Goal: Transaction & Acquisition: Book appointment/travel/reservation

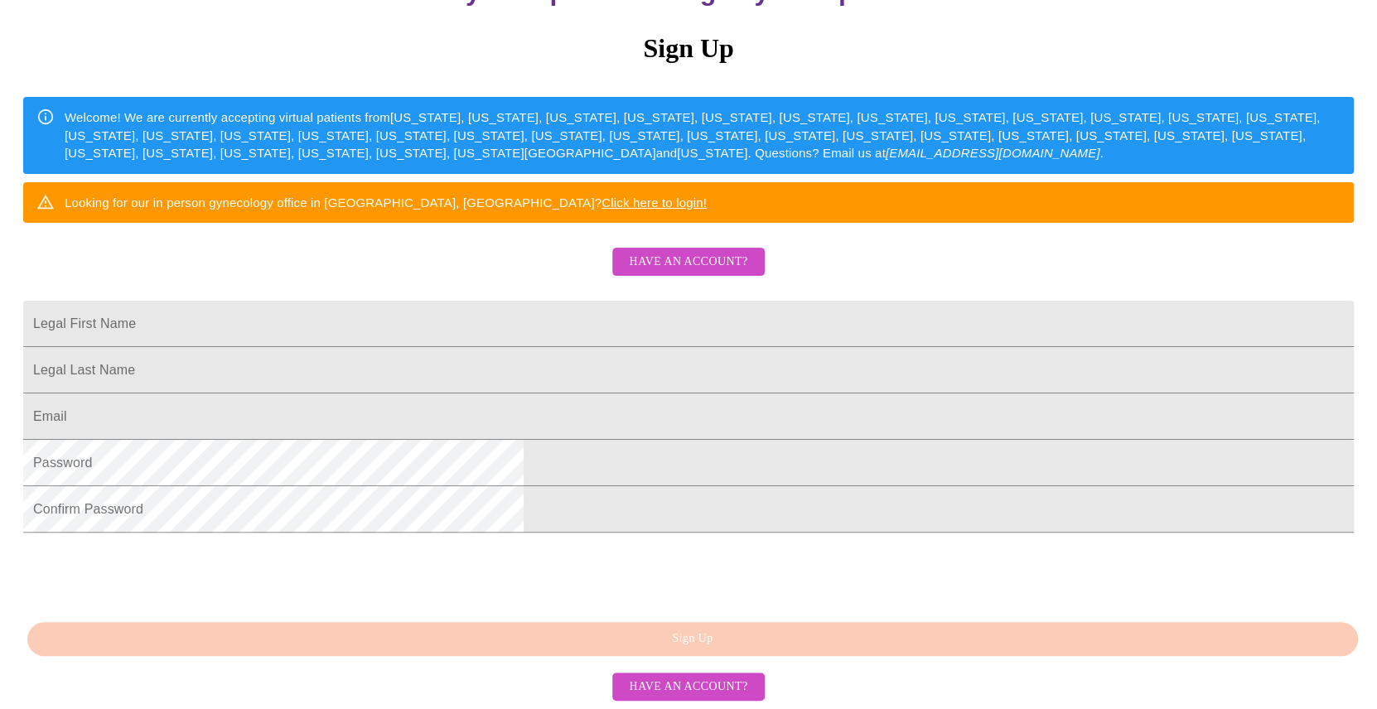
click at [673, 271] on span "Have an account?" at bounding box center [688, 262] width 118 height 21
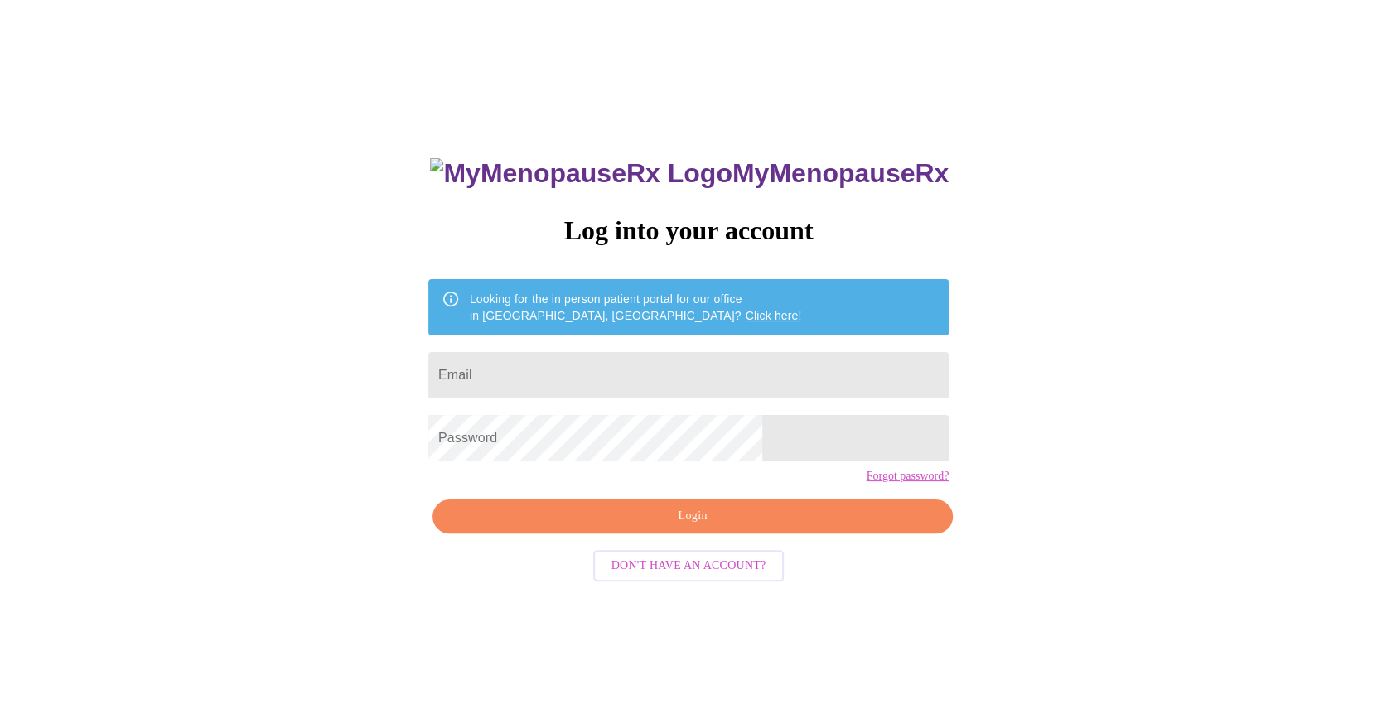
click at [690, 367] on input "Email" at bounding box center [688, 375] width 520 height 46
type input "[PERSON_NAME][EMAIL_ADDRESS][PERSON_NAME][DOMAIN_NAME]"
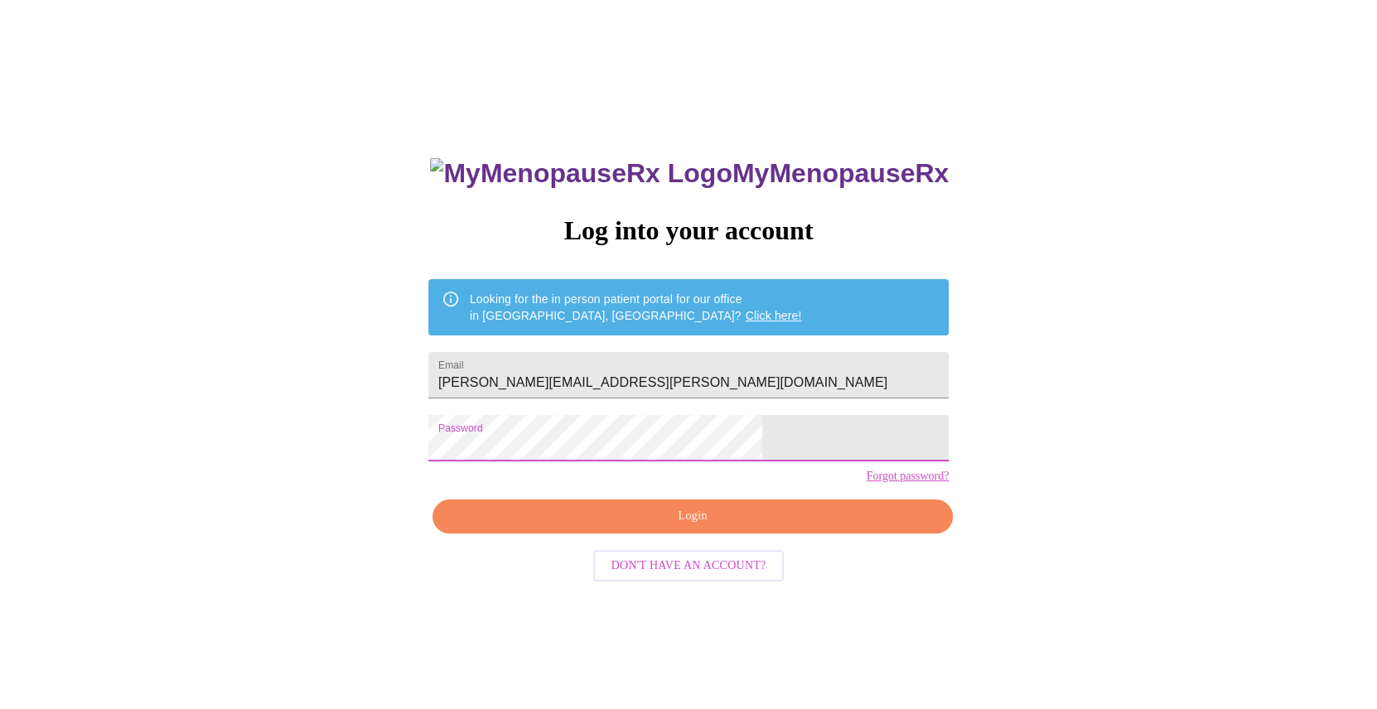
click at [683, 527] on span "Login" at bounding box center [692, 516] width 482 height 21
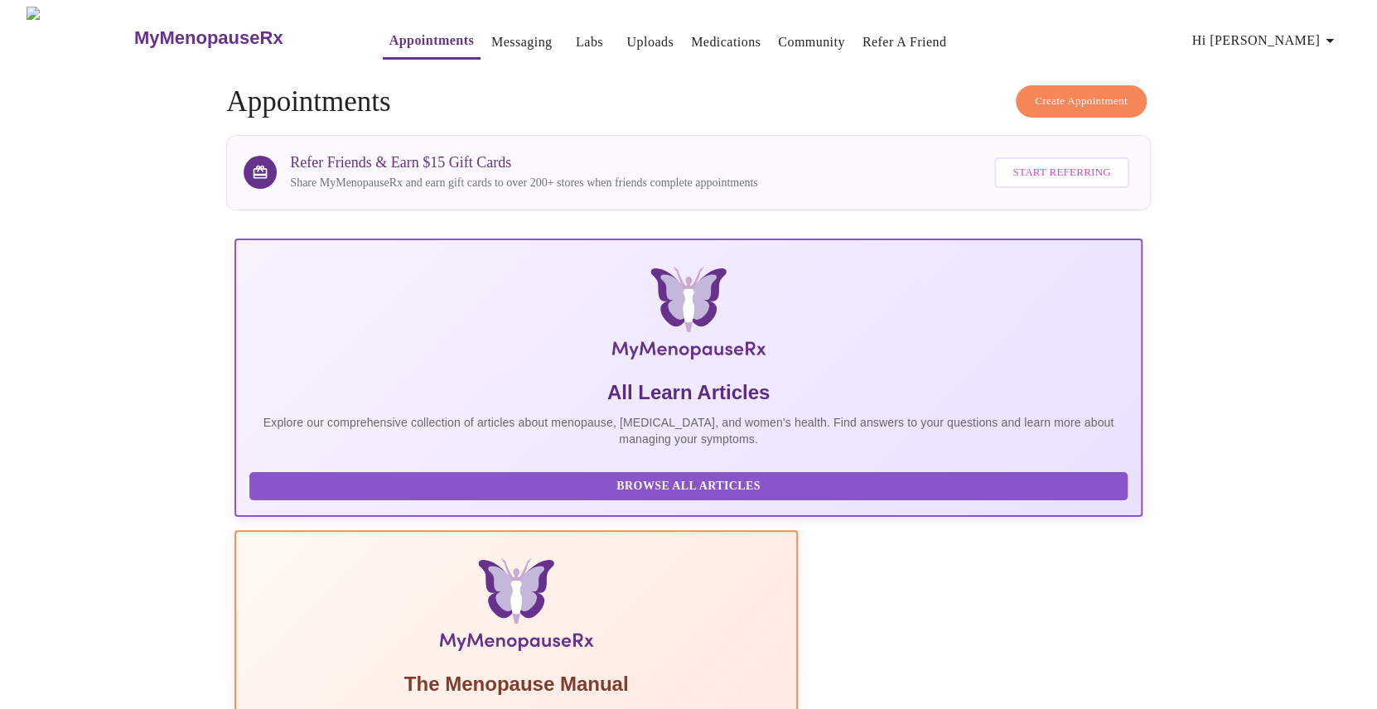
click at [491, 40] on link "Messaging" at bounding box center [521, 42] width 60 height 23
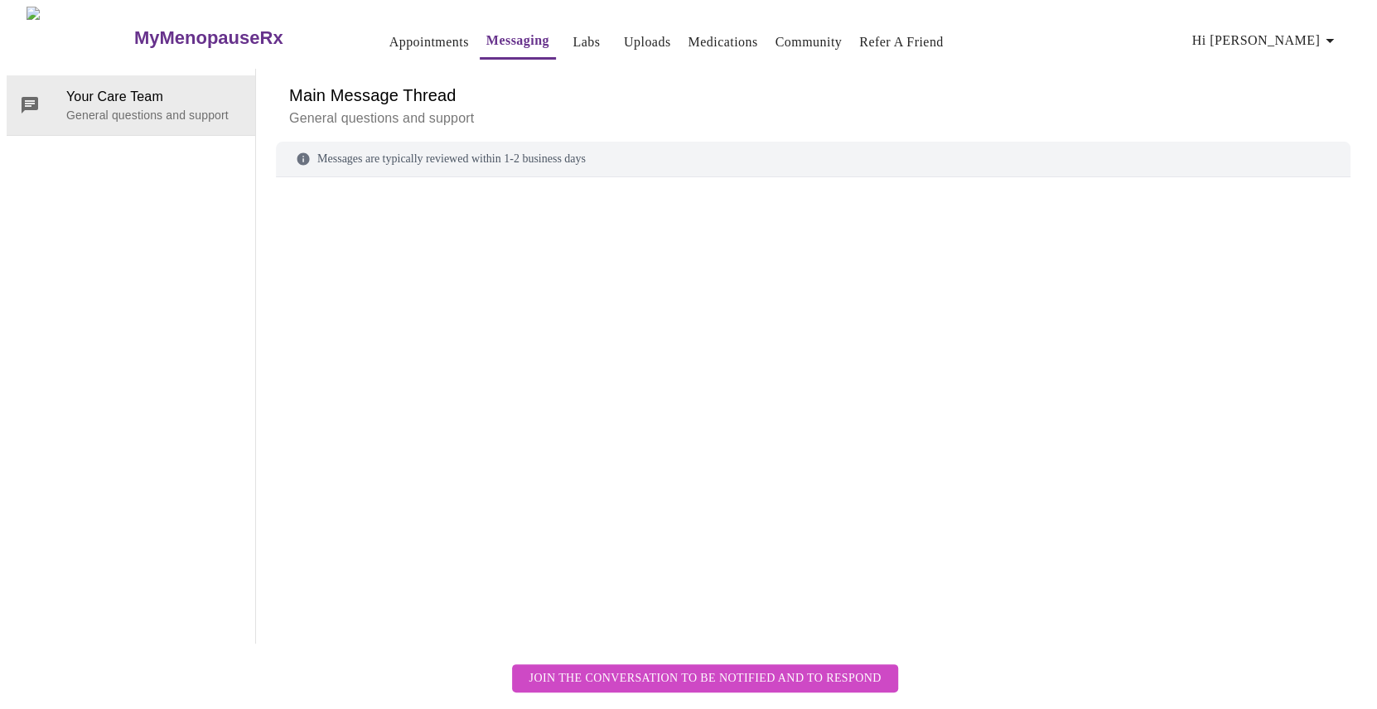
scroll to position [62, 0]
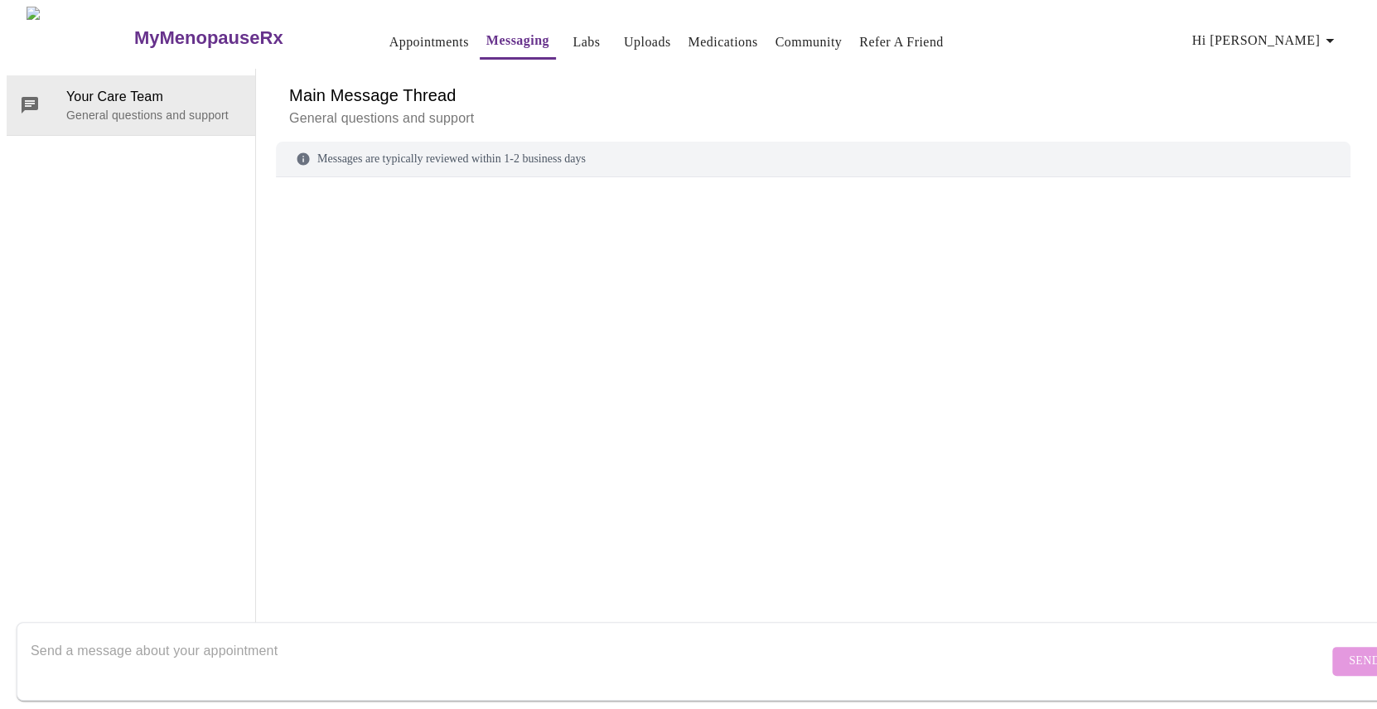
click at [168, 634] on textarea "Send a message about your appointment" at bounding box center [679, 660] width 1297 height 53
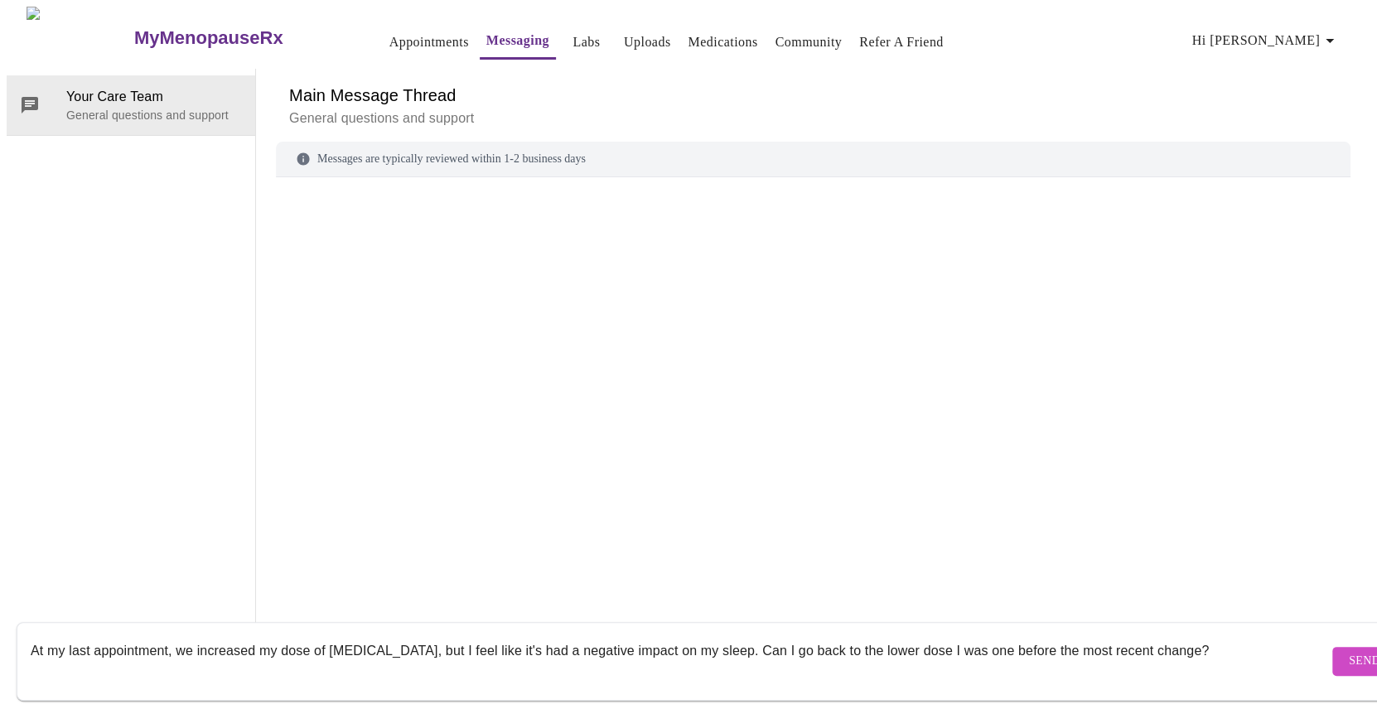
type textarea "At my last appointment, we increased my dose of [MEDICAL_DATA], but I feel like…"
click at [1348, 651] on span "Send" at bounding box center [1363, 661] width 31 height 21
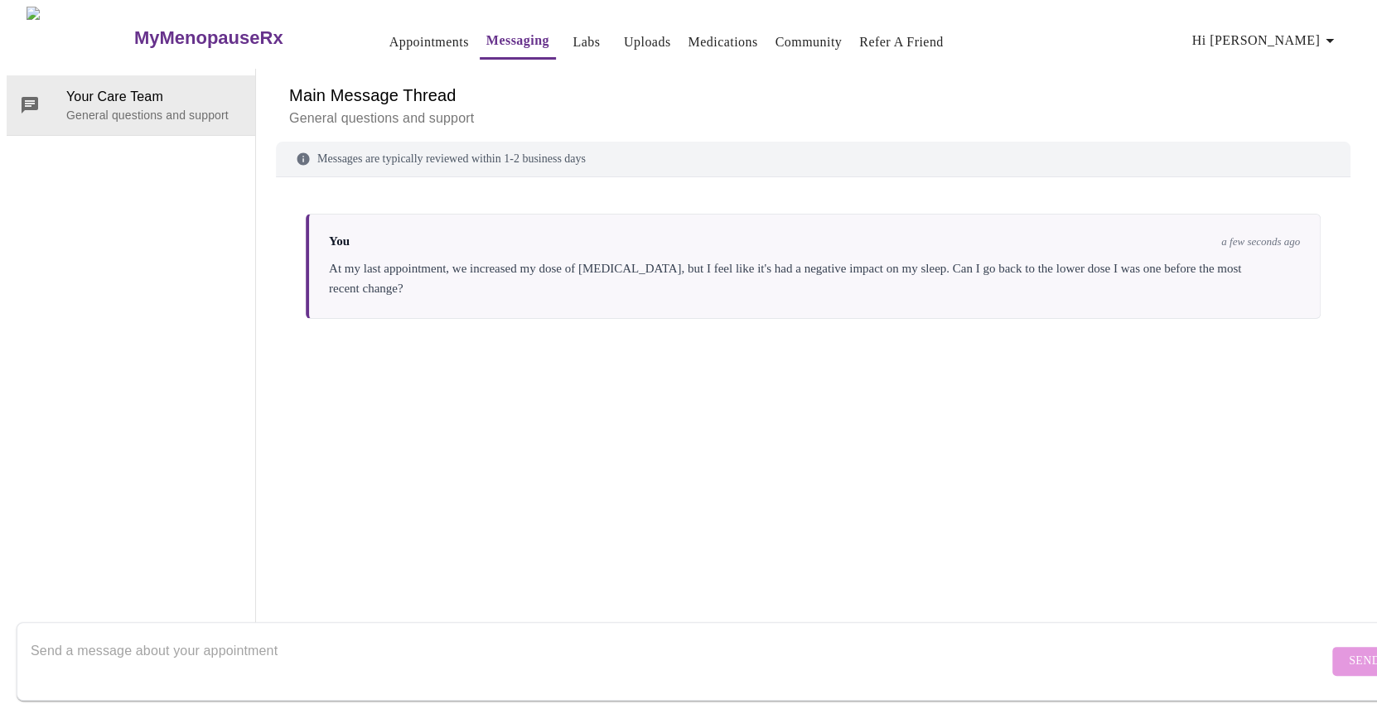
scroll to position [0, 0]
click at [572, 37] on link "Labs" at bounding box center [585, 42] width 27 height 23
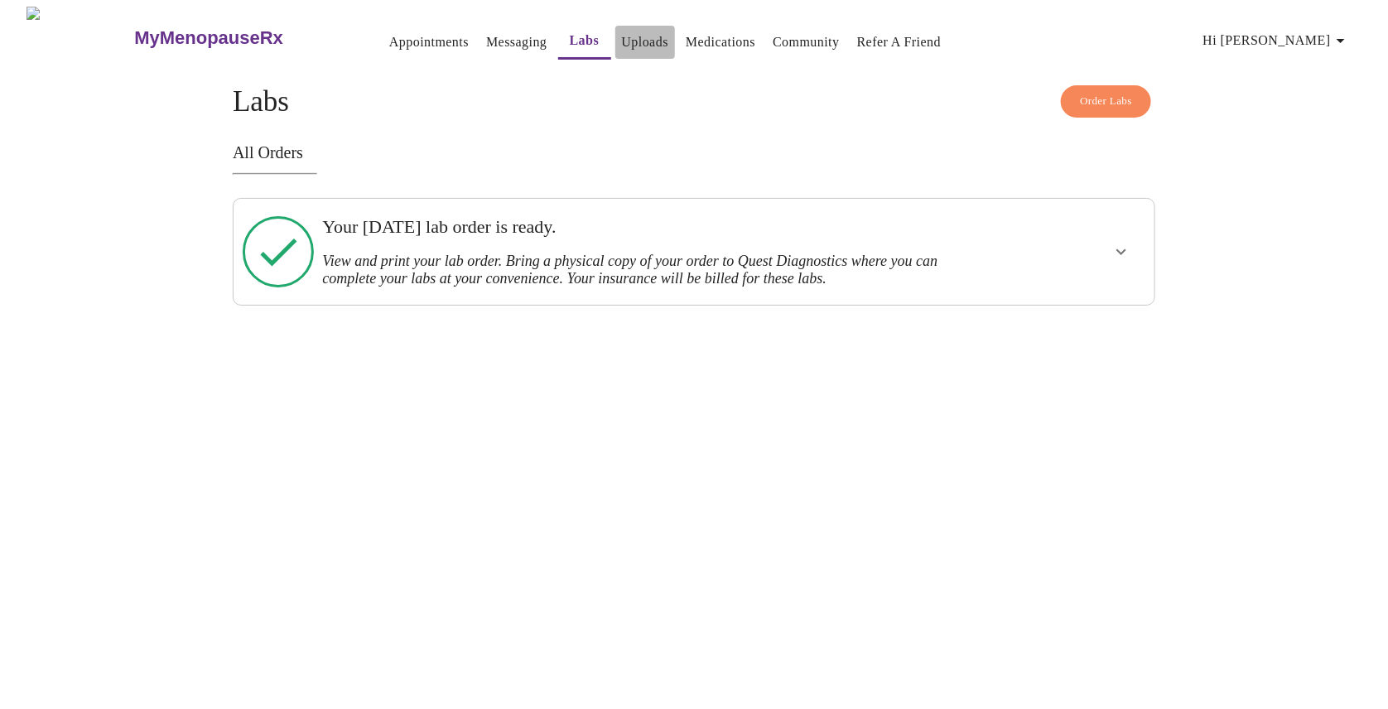
click at [622, 36] on link "Uploads" at bounding box center [645, 42] width 47 height 23
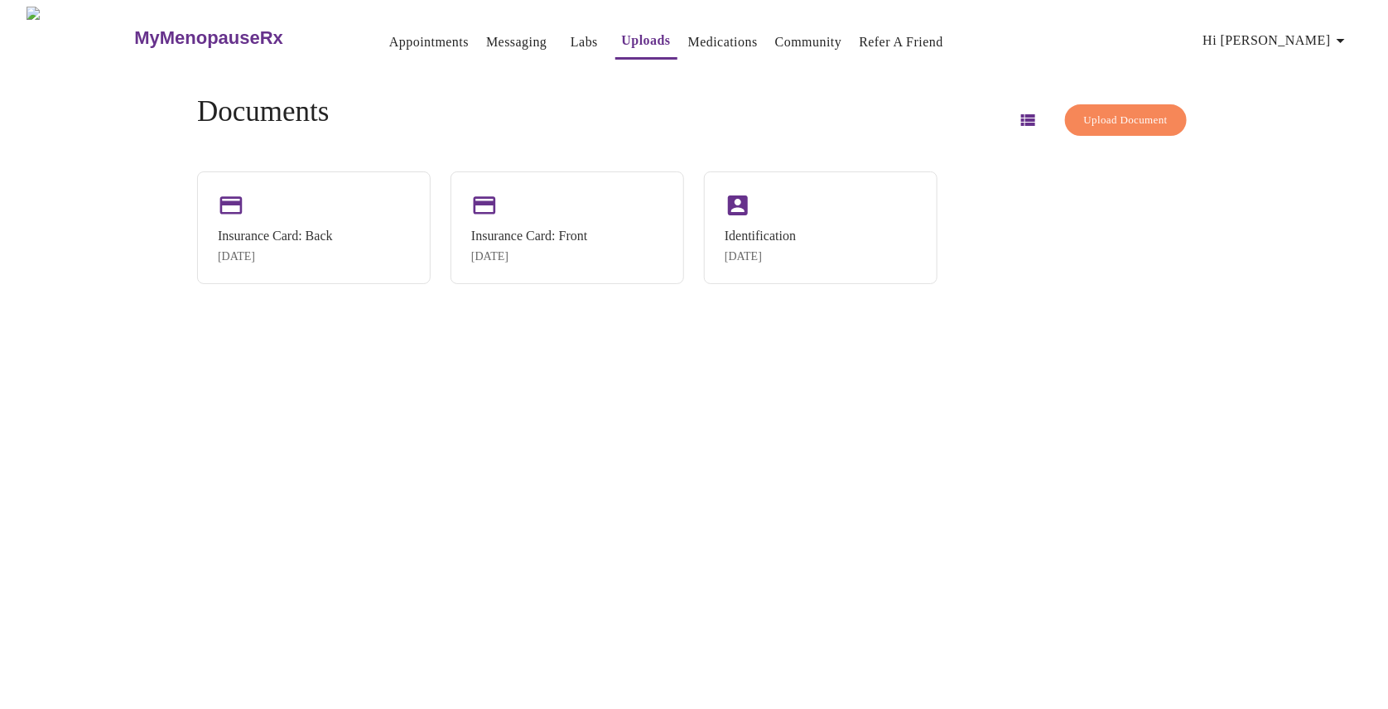
click at [1102, 112] on span "Upload Document" at bounding box center [1126, 120] width 84 height 19
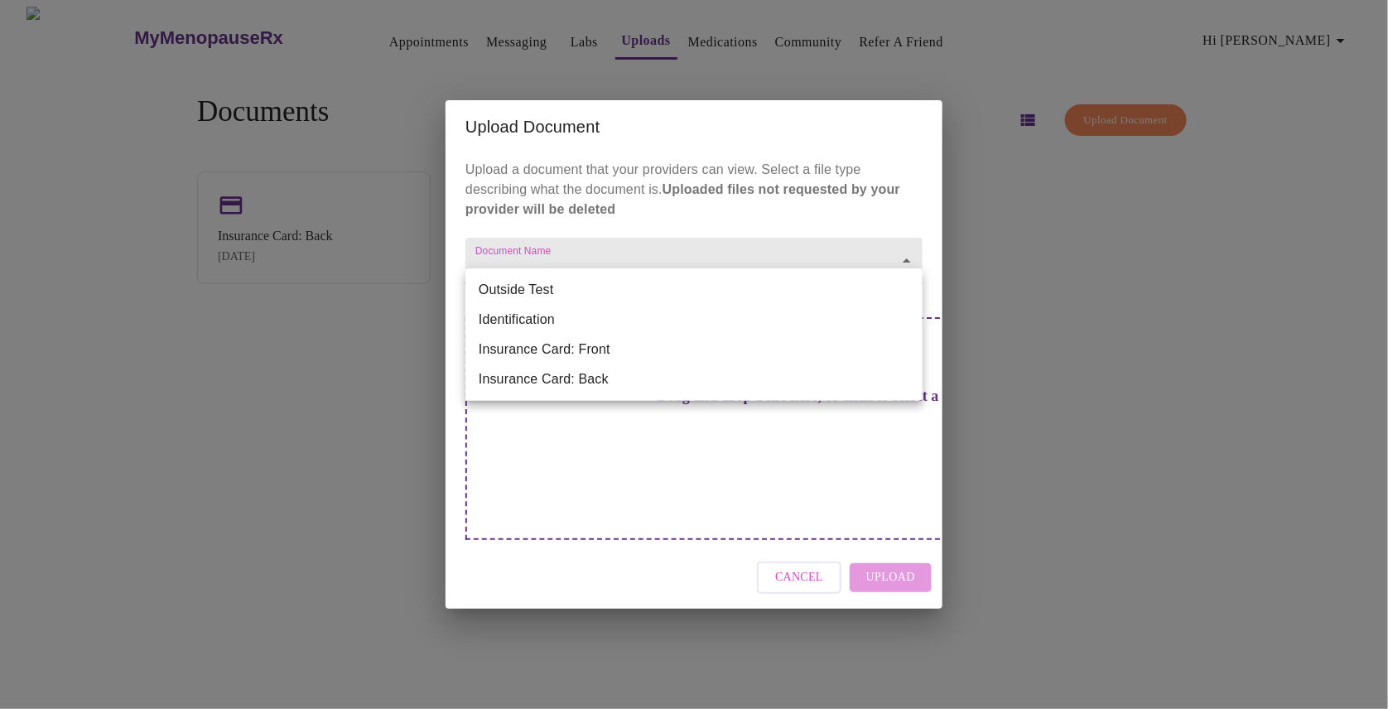
click at [813, 296] on body "MyMenopauseRx Appointments Messaging Labs Uploads Medications Community Refer a…" at bounding box center [694, 361] width 1375 height 709
click at [900, 212] on div at bounding box center [694, 354] width 1388 height 709
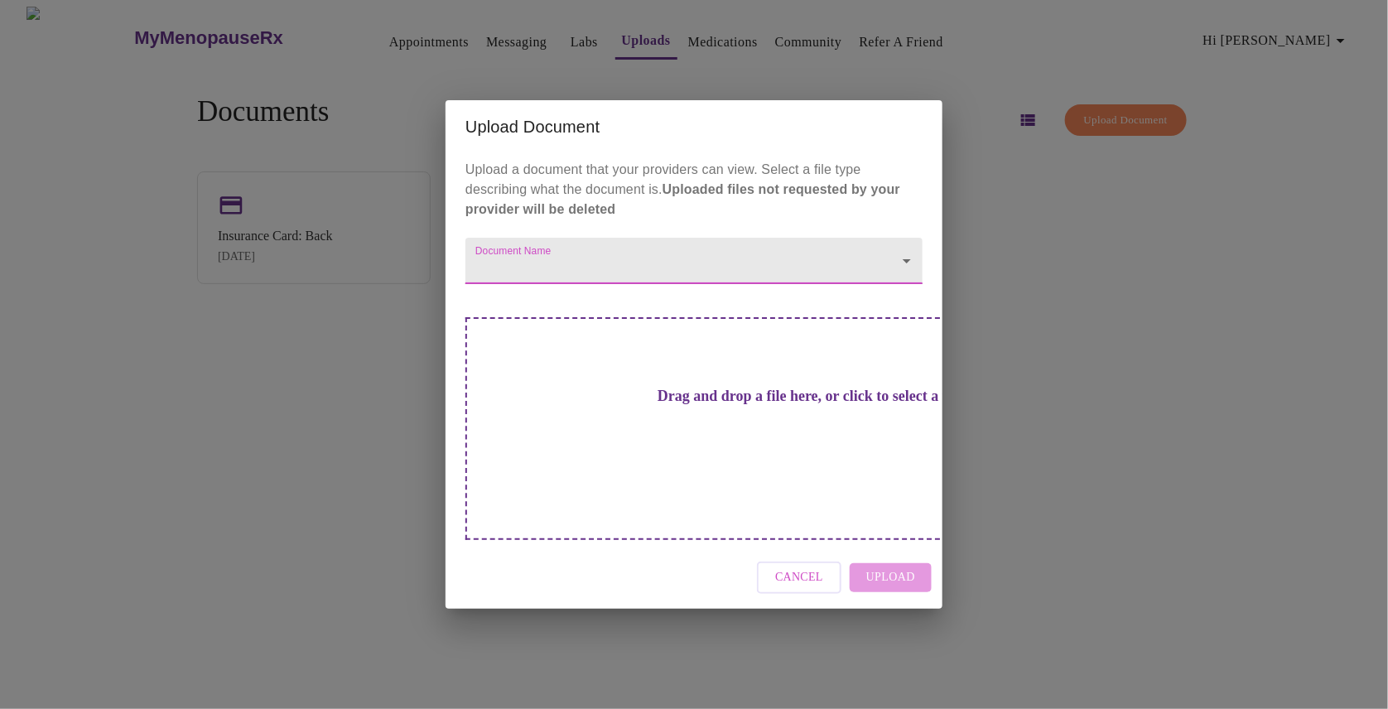
click at [796, 567] on span "Cancel" at bounding box center [799, 577] width 48 height 21
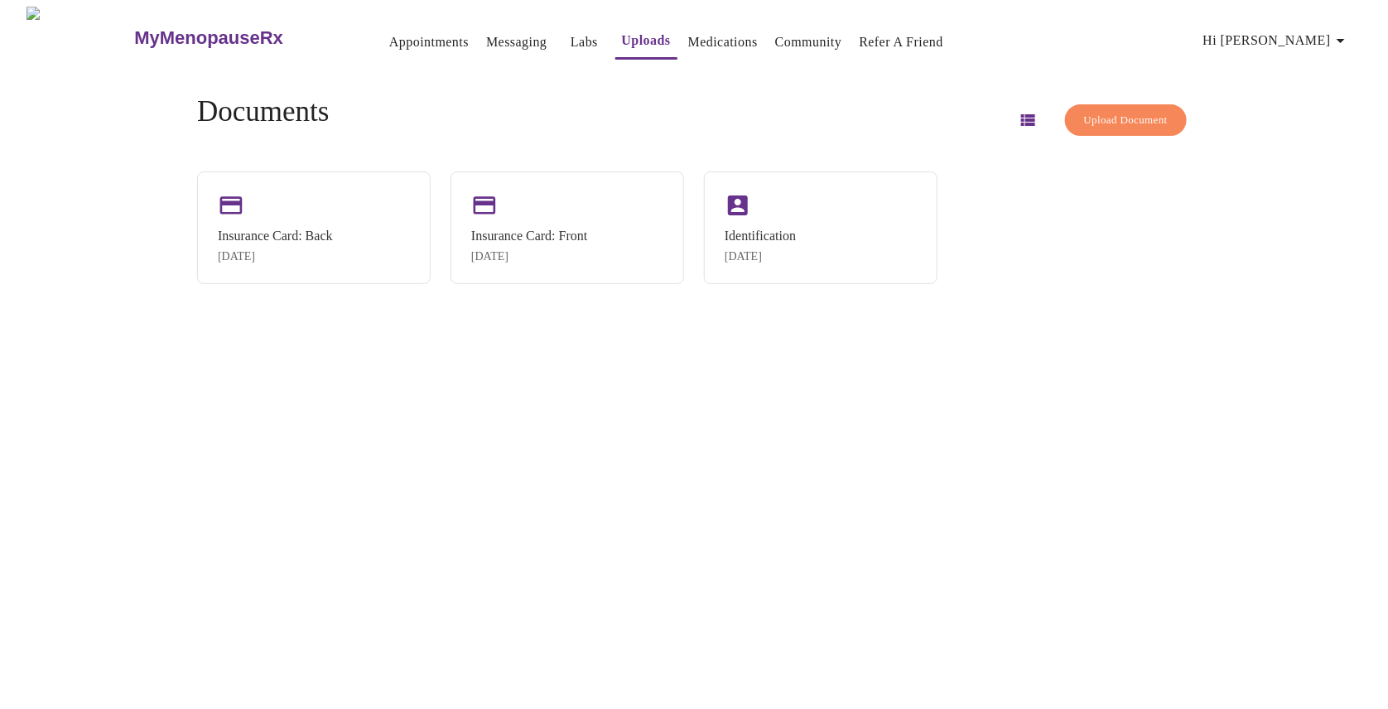
click at [390, 31] on link "Appointments" at bounding box center [429, 42] width 80 height 23
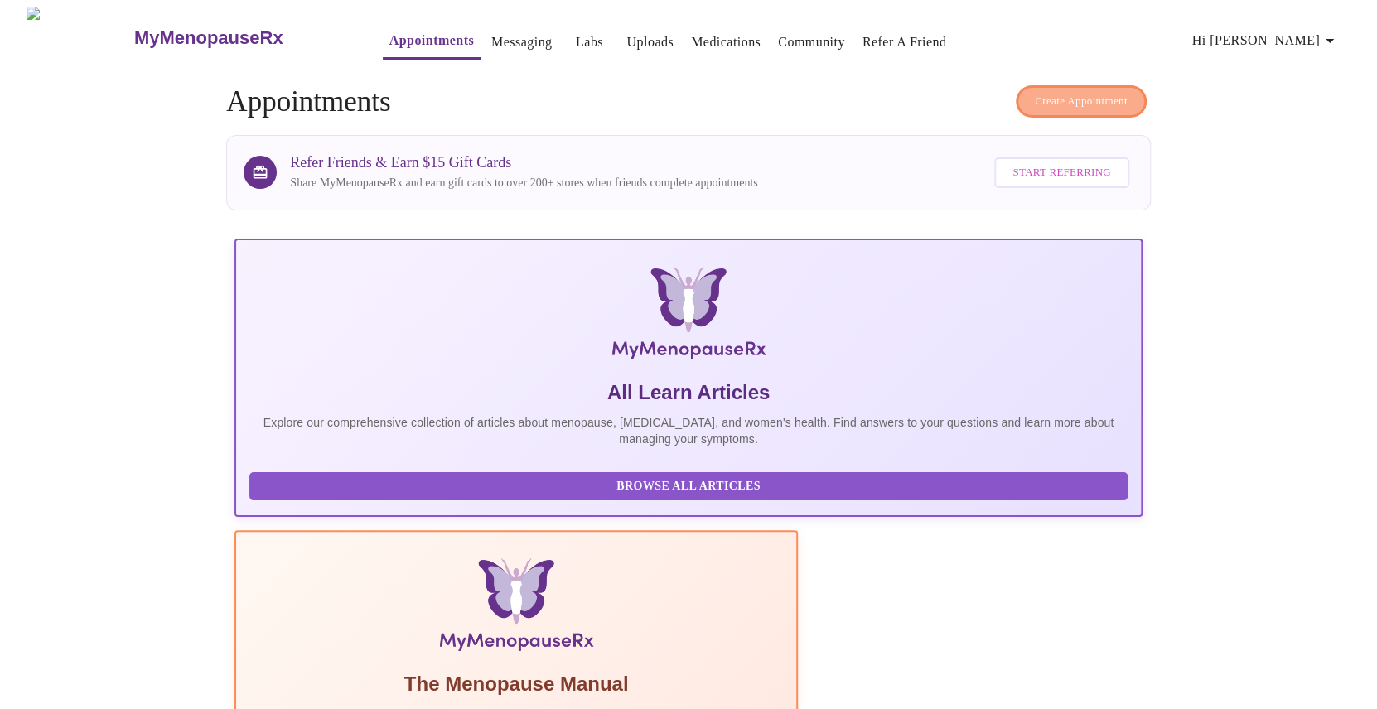
click at [1016, 92] on button "Create Appointment" at bounding box center [1080, 101] width 131 height 32
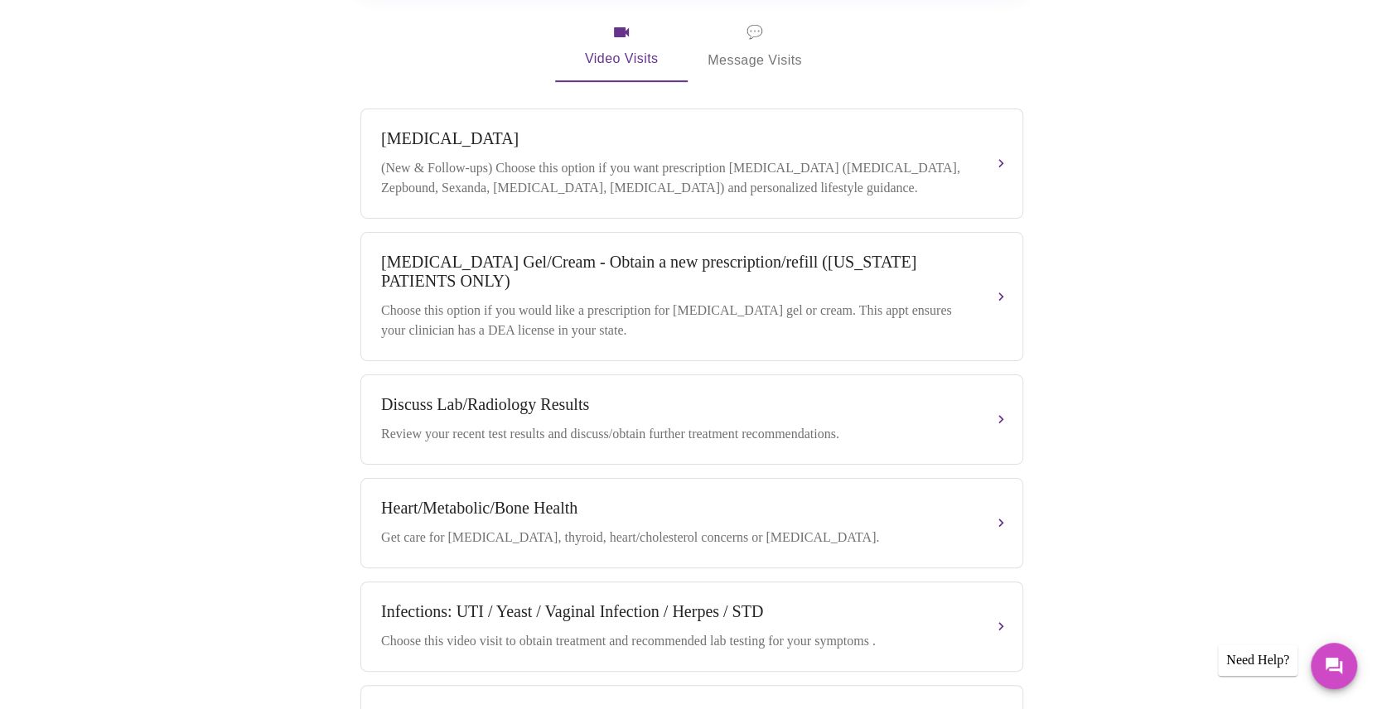
scroll to position [579, 0]
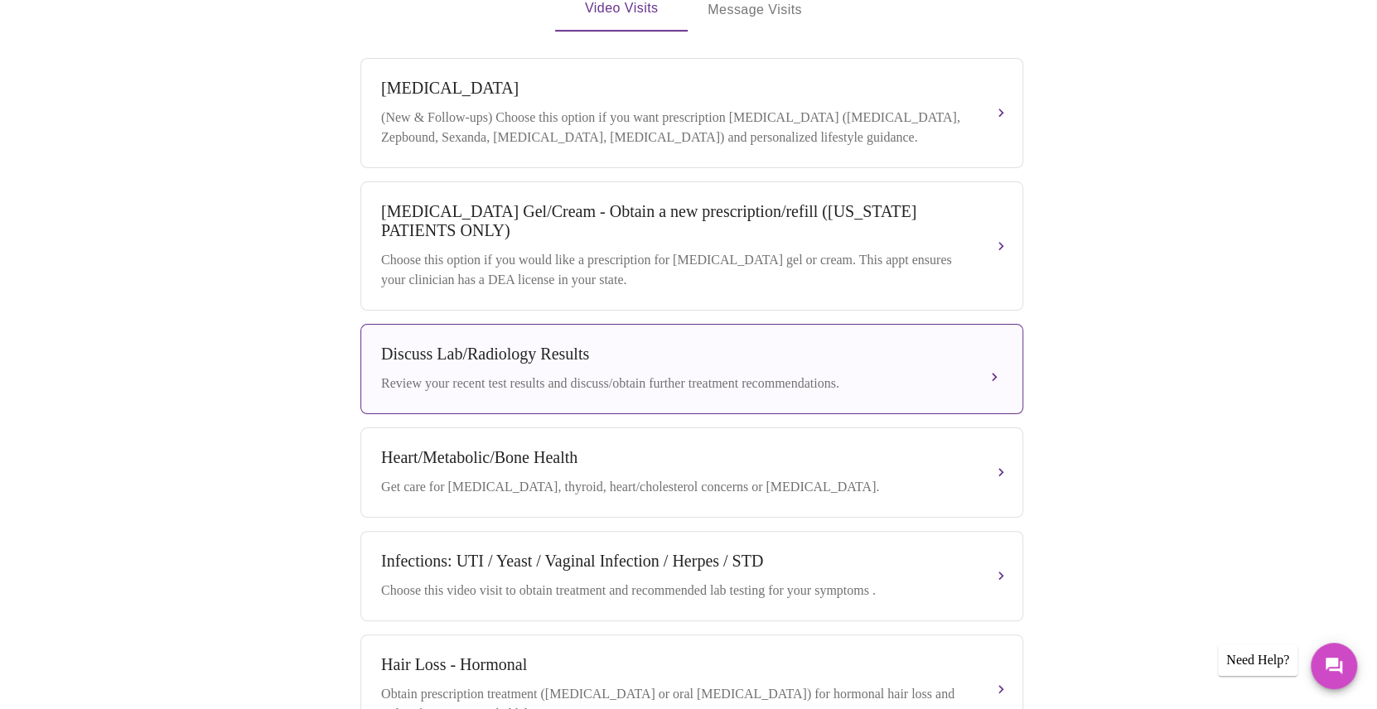
click at [566, 345] on div "Discuss Lab/Radiology Results" at bounding box center [675, 354] width 588 height 19
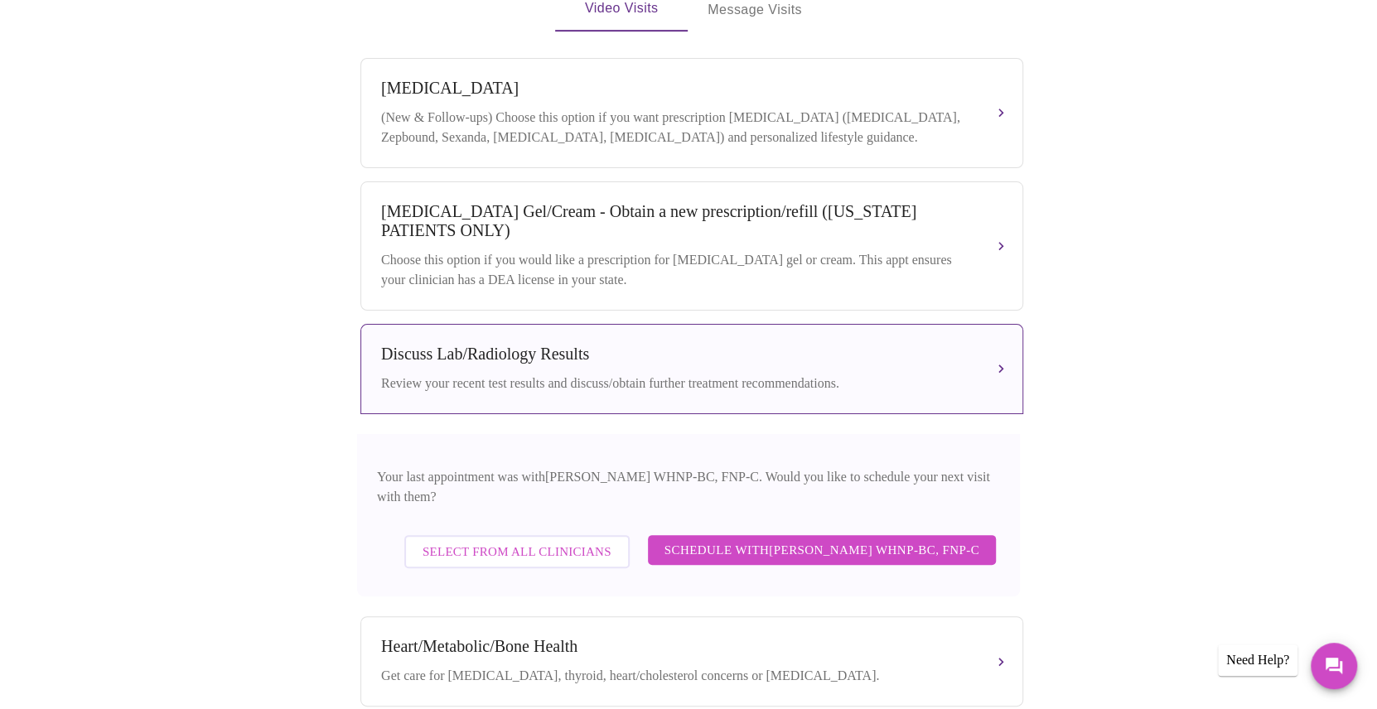
click at [834, 539] on span "Schedule with [PERSON_NAME] WHNP-BC, FNP-C" at bounding box center [821, 550] width 315 height 22
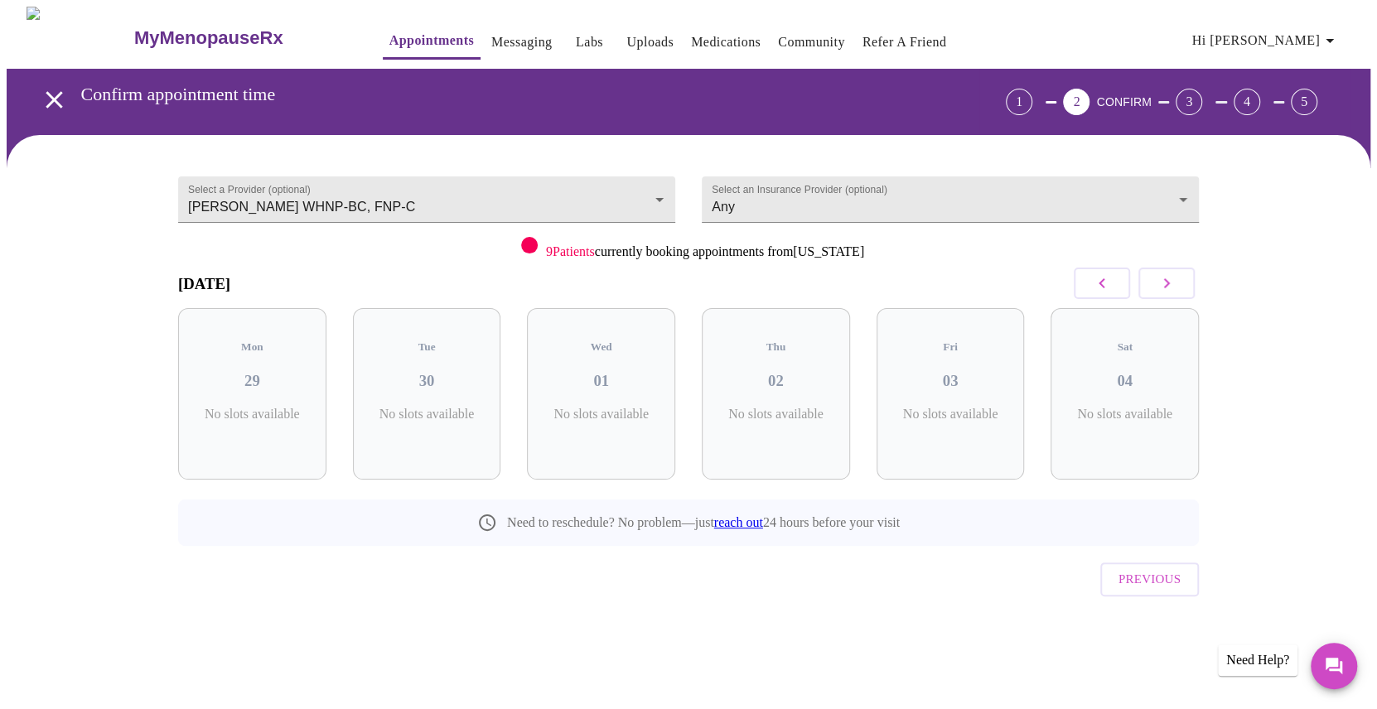
scroll to position [0, 0]
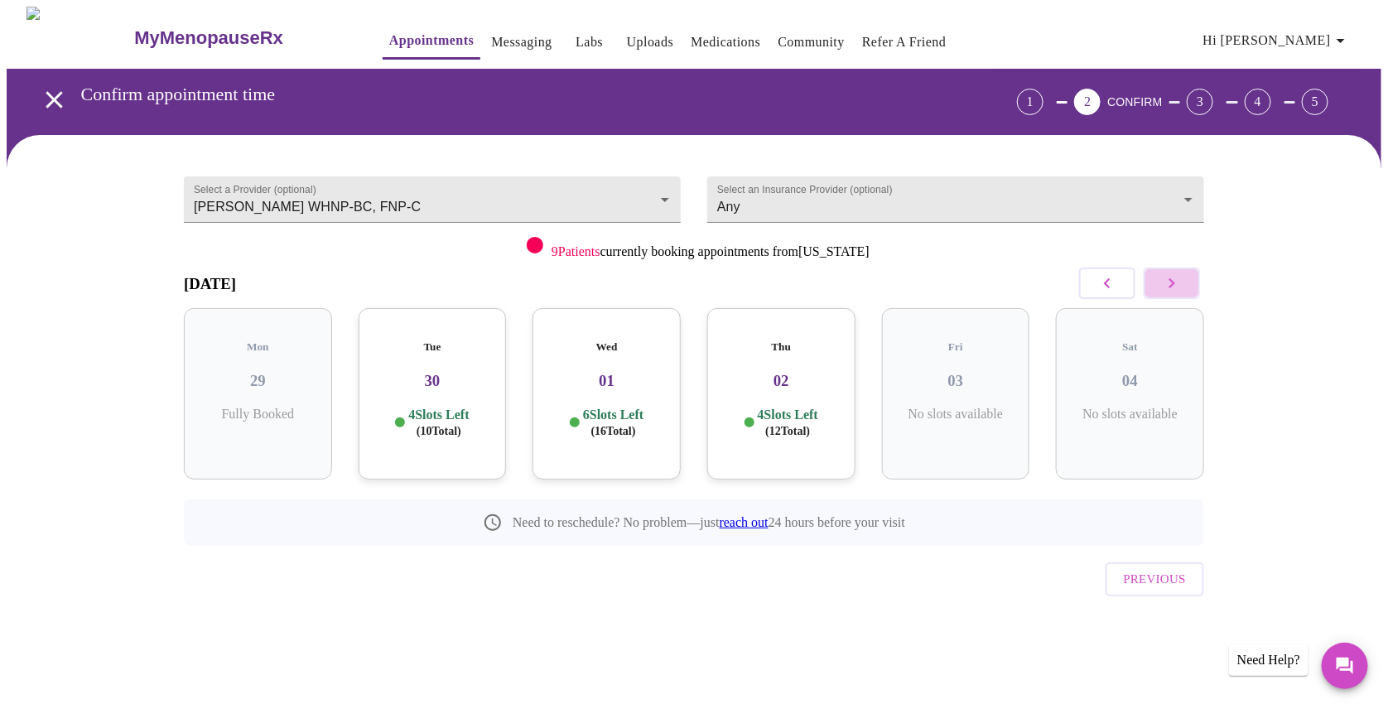
click at [1168, 287] on icon "button" at bounding box center [1172, 283] width 20 height 20
click at [1115, 280] on icon "button" at bounding box center [1107, 283] width 20 height 20
click at [951, 340] on h5 "Thu" at bounding box center [956, 346] width 122 height 13
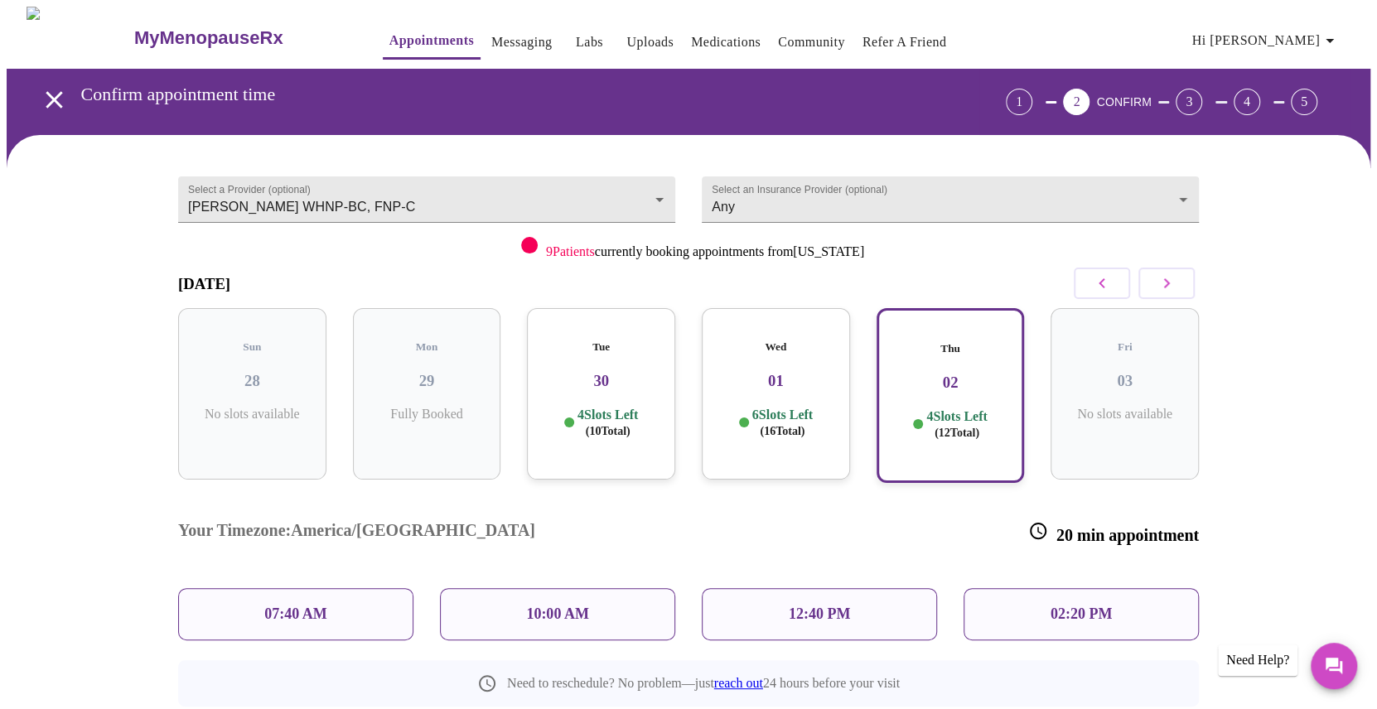
scroll to position [75, 0]
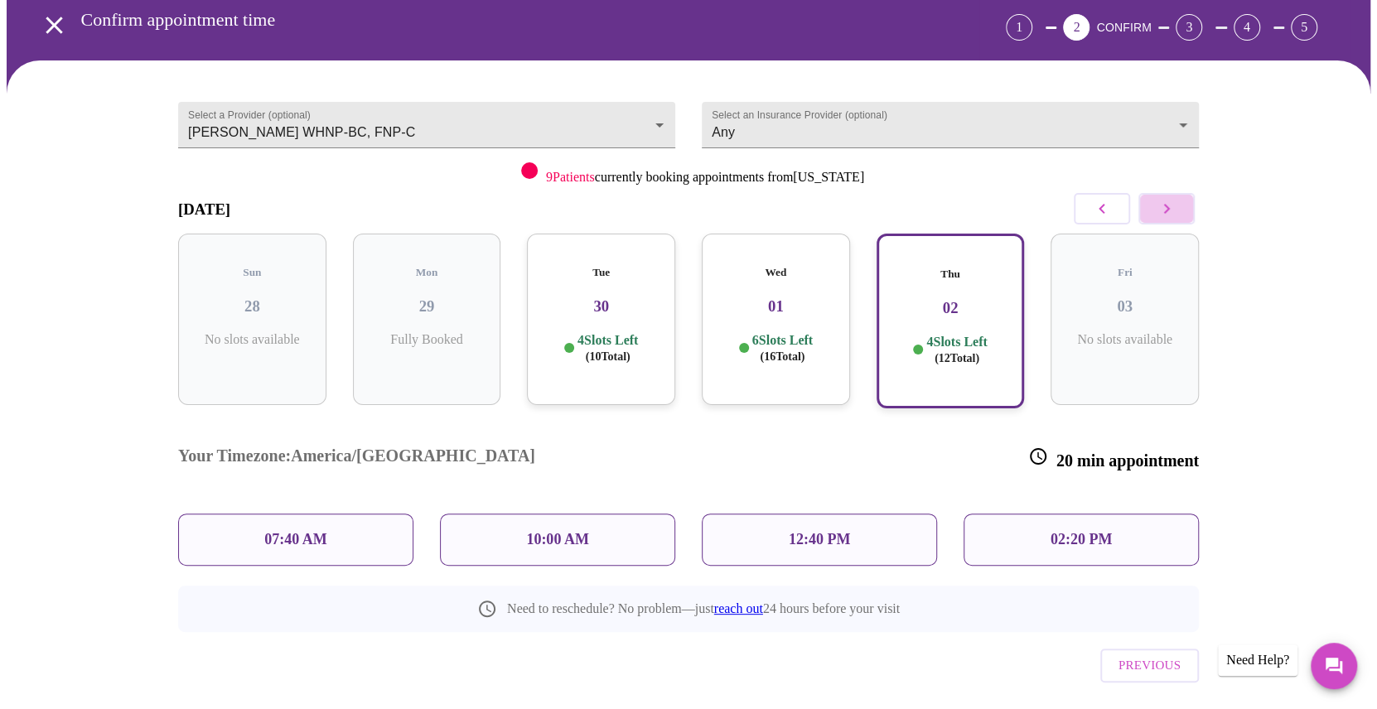
click at [1171, 211] on icon "button" at bounding box center [1166, 209] width 20 height 20
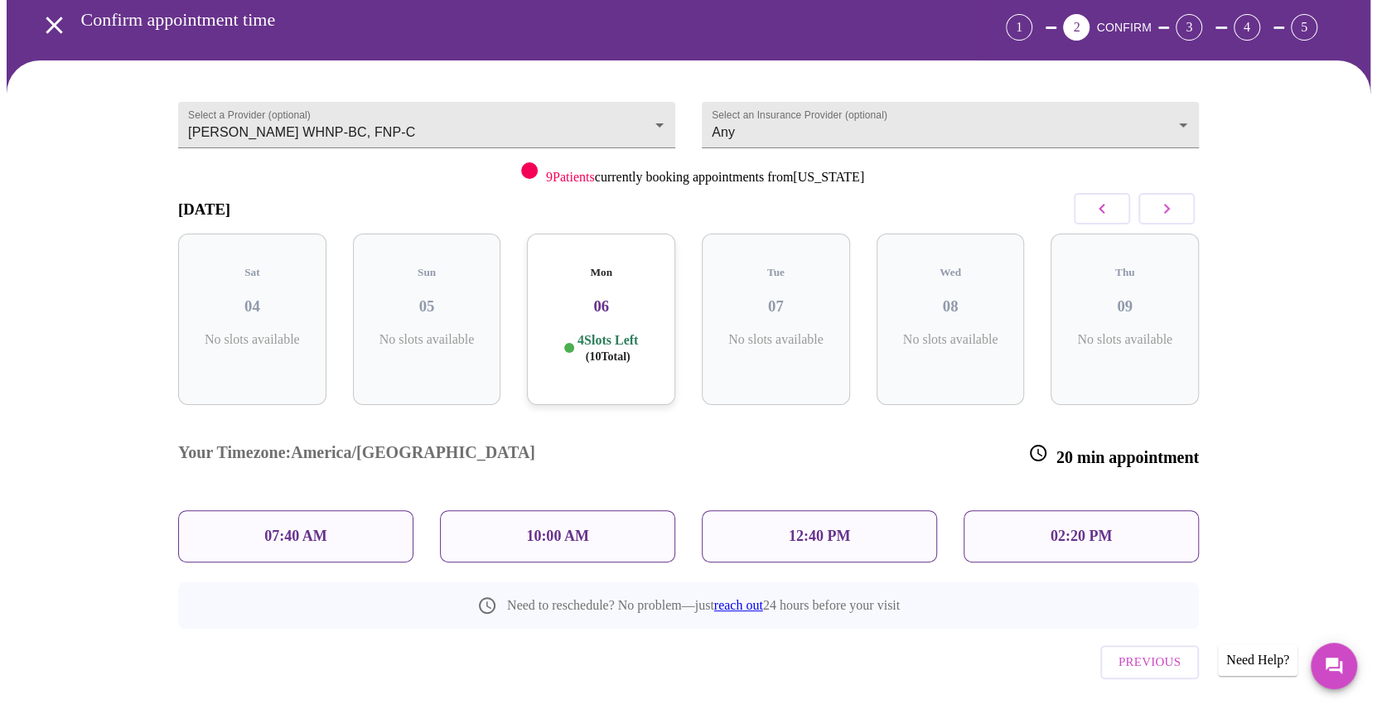
scroll to position [0, 0]
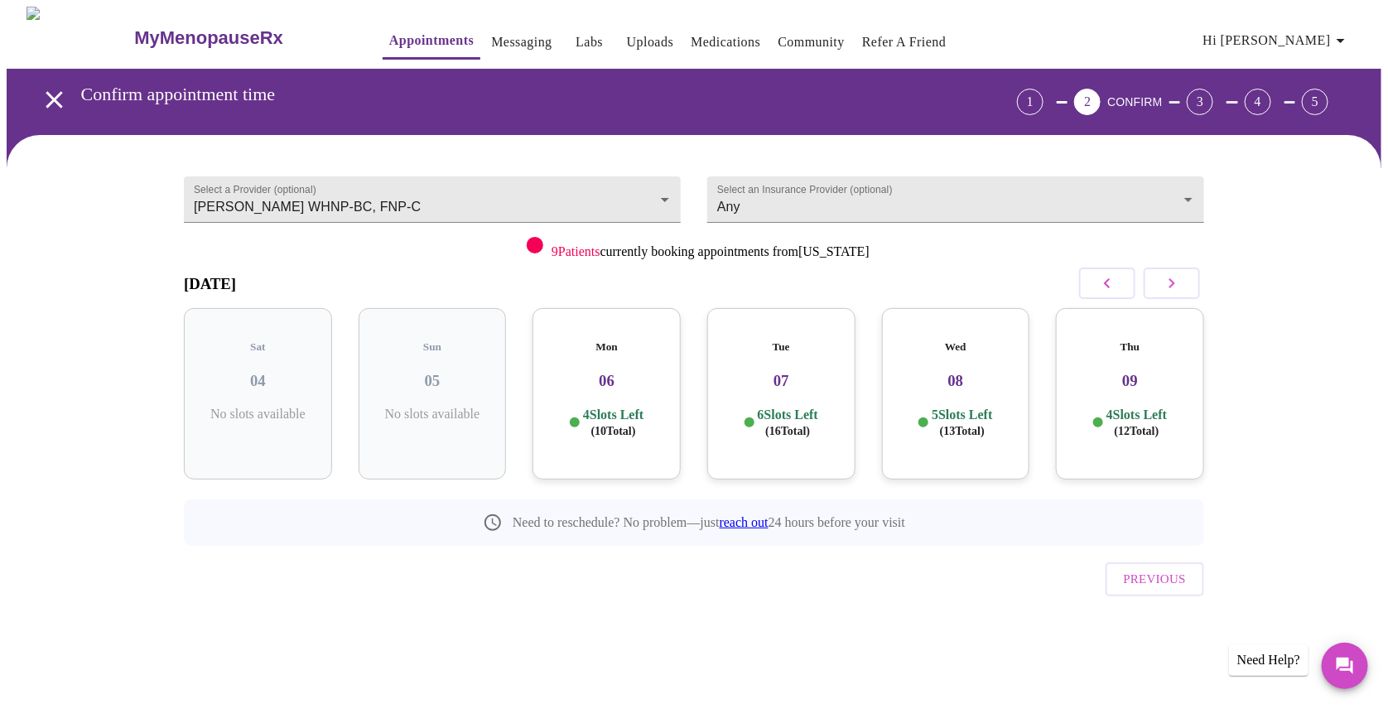
click at [588, 372] on h3 "06" at bounding box center [607, 381] width 122 height 18
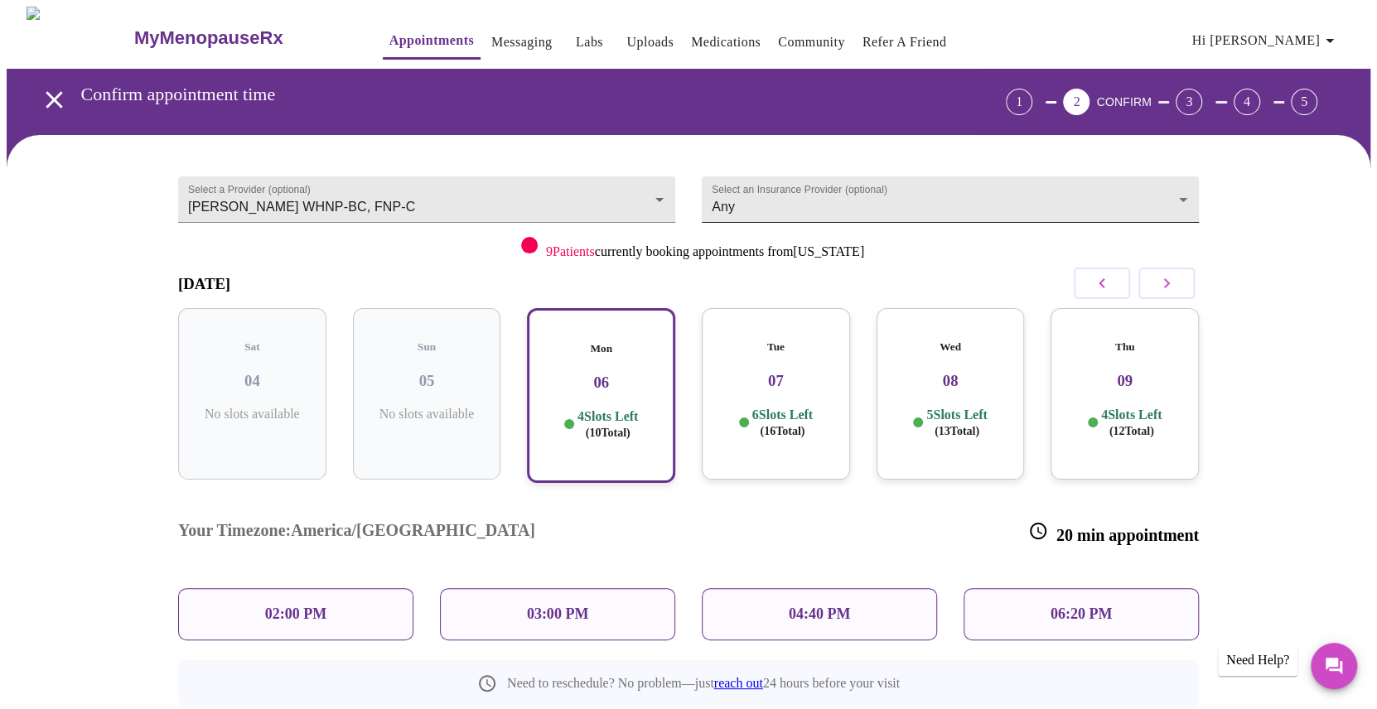
click at [1098, 205] on body "MyMenopauseRx Appointments Messaging Labs Uploads Medications Community Refer a…" at bounding box center [688, 423] width 1363 height 833
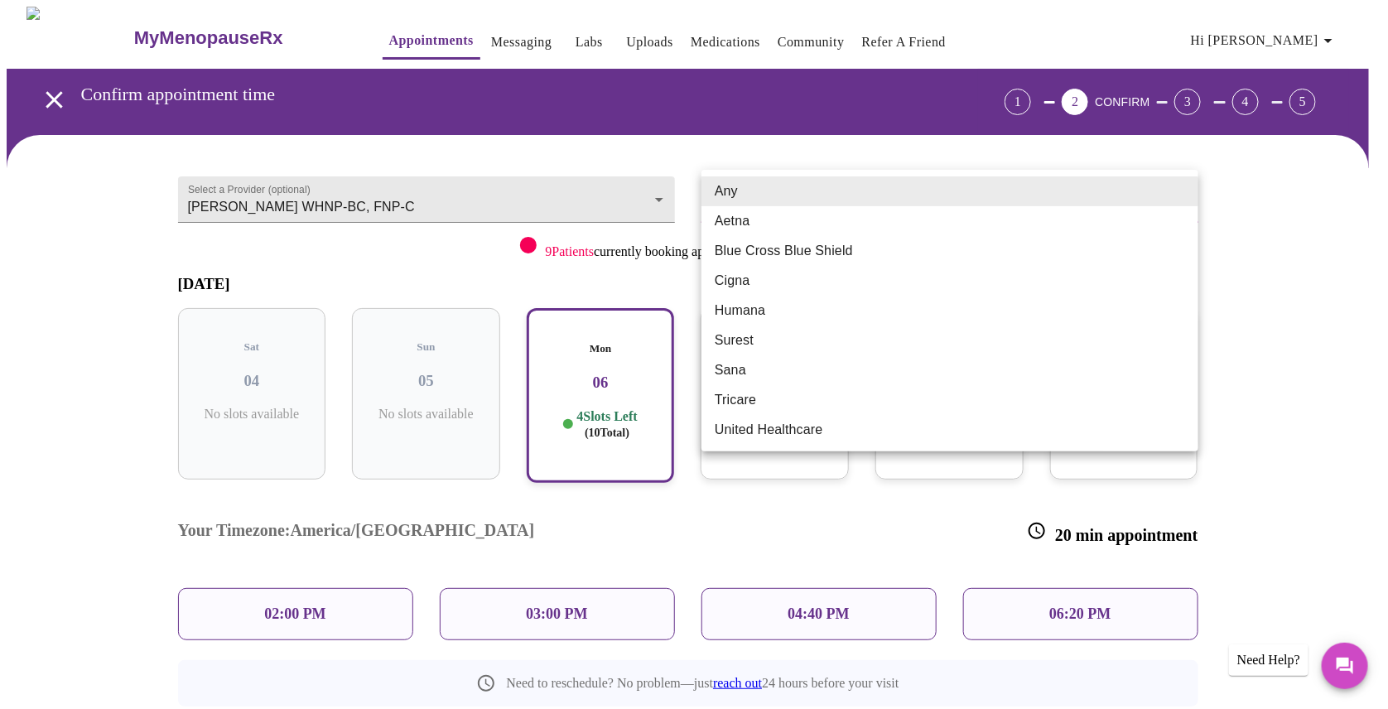
click at [1065, 263] on li "Blue Cross Blue Shield" at bounding box center [950, 251] width 497 height 30
type input "Blue Cross Blue Shield"
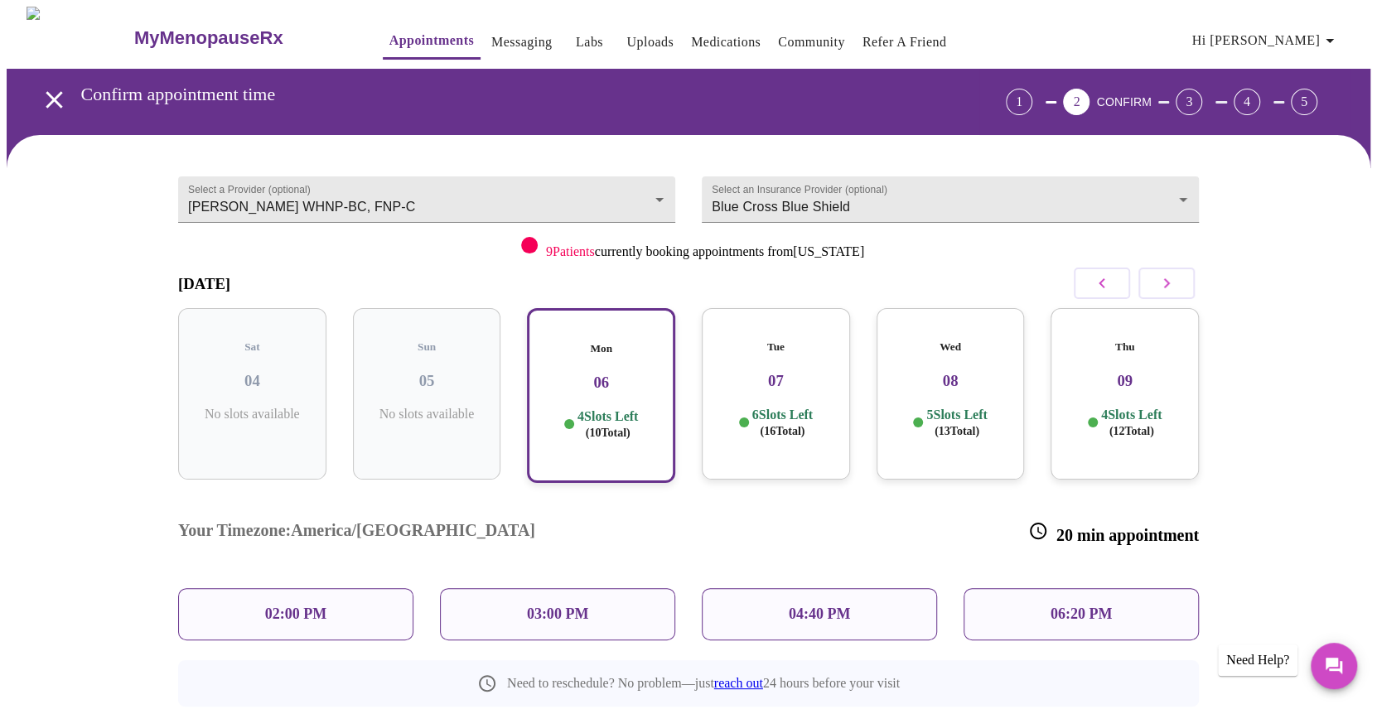
click at [289, 605] on p "02:00 PM" at bounding box center [295, 613] width 61 height 17
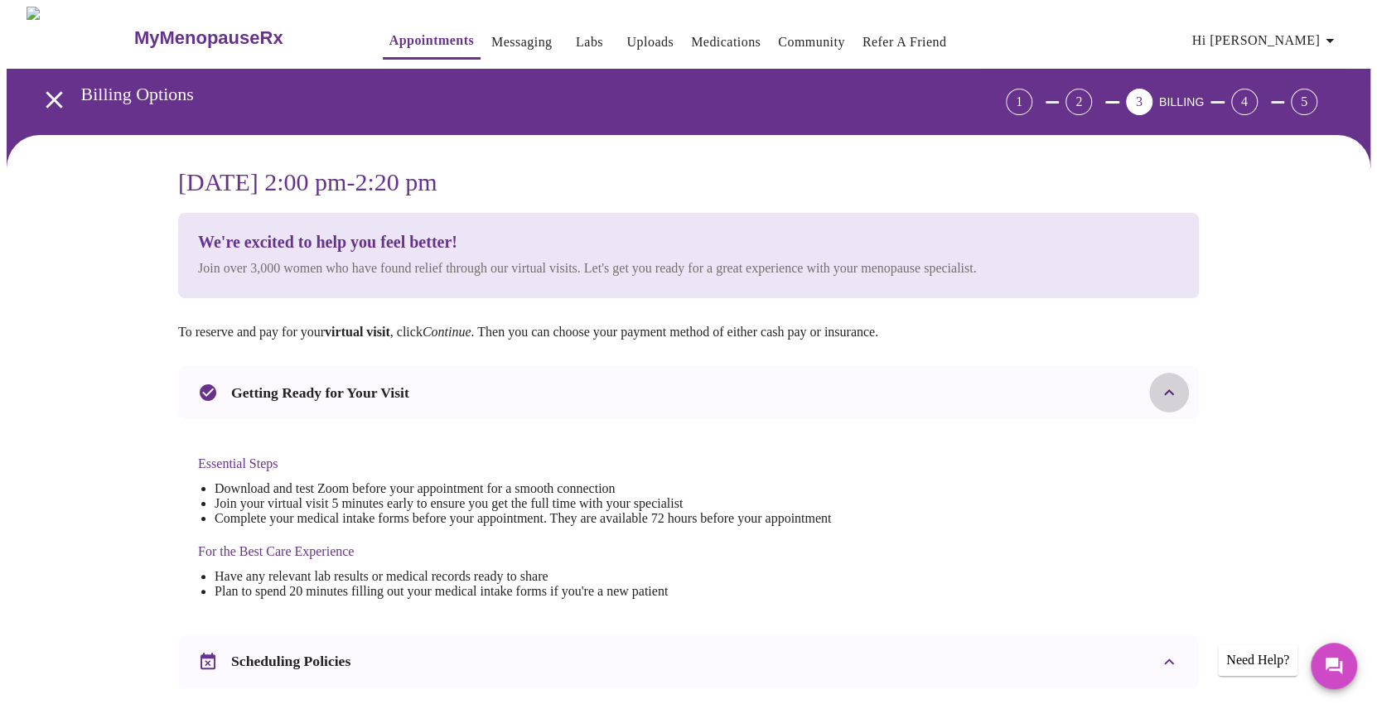
click at [1174, 387] on icon at bounding box center [1169, 393] width 20 height 20
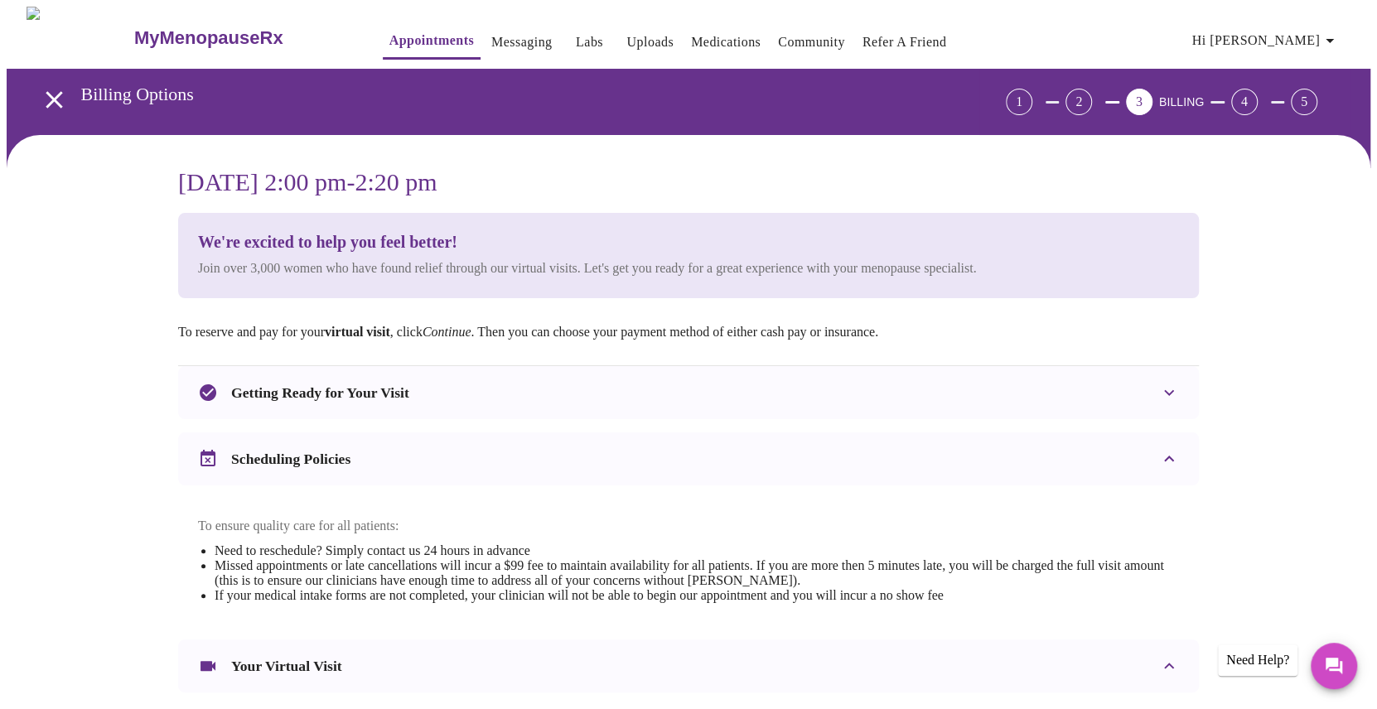
scroll to position [83, 0]
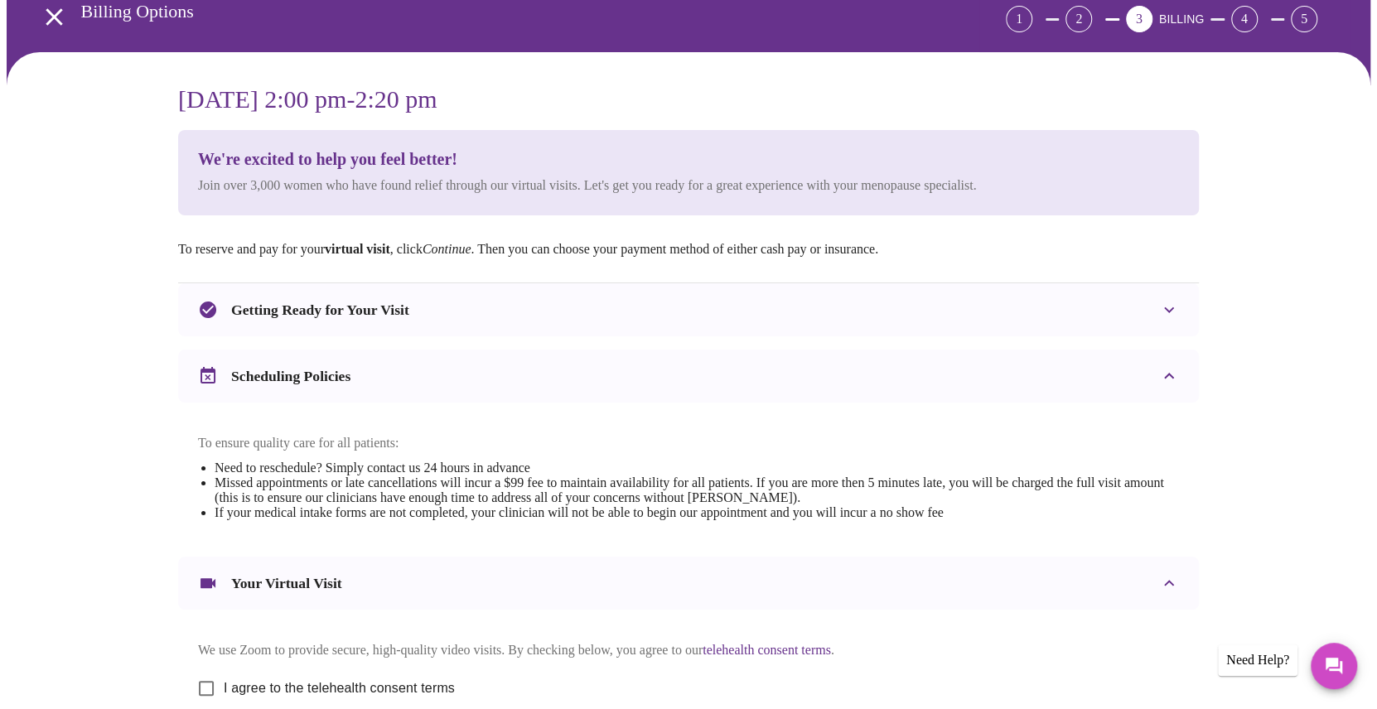
click at [1145, 308] on div "Getting Ready for Your Visit" at bounding box center [673, 310] width 951 height 20
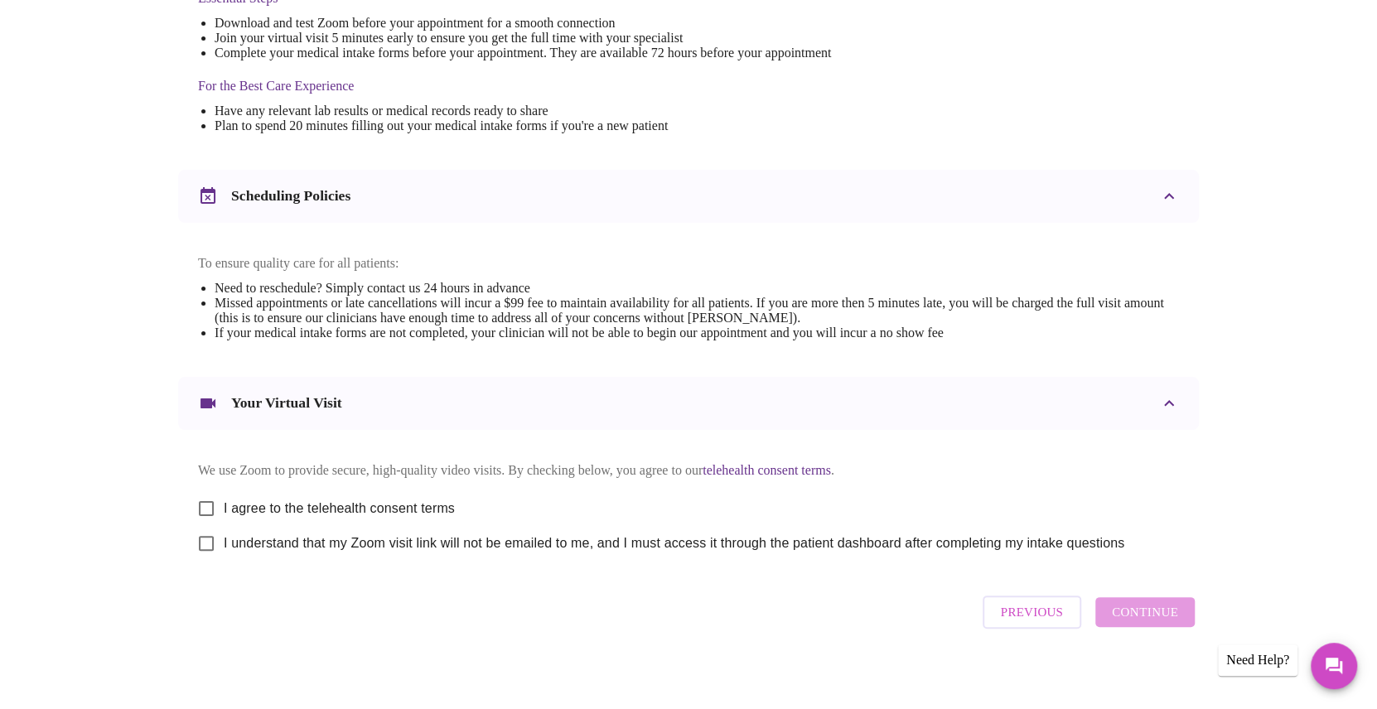
scroll to position [490, 0]
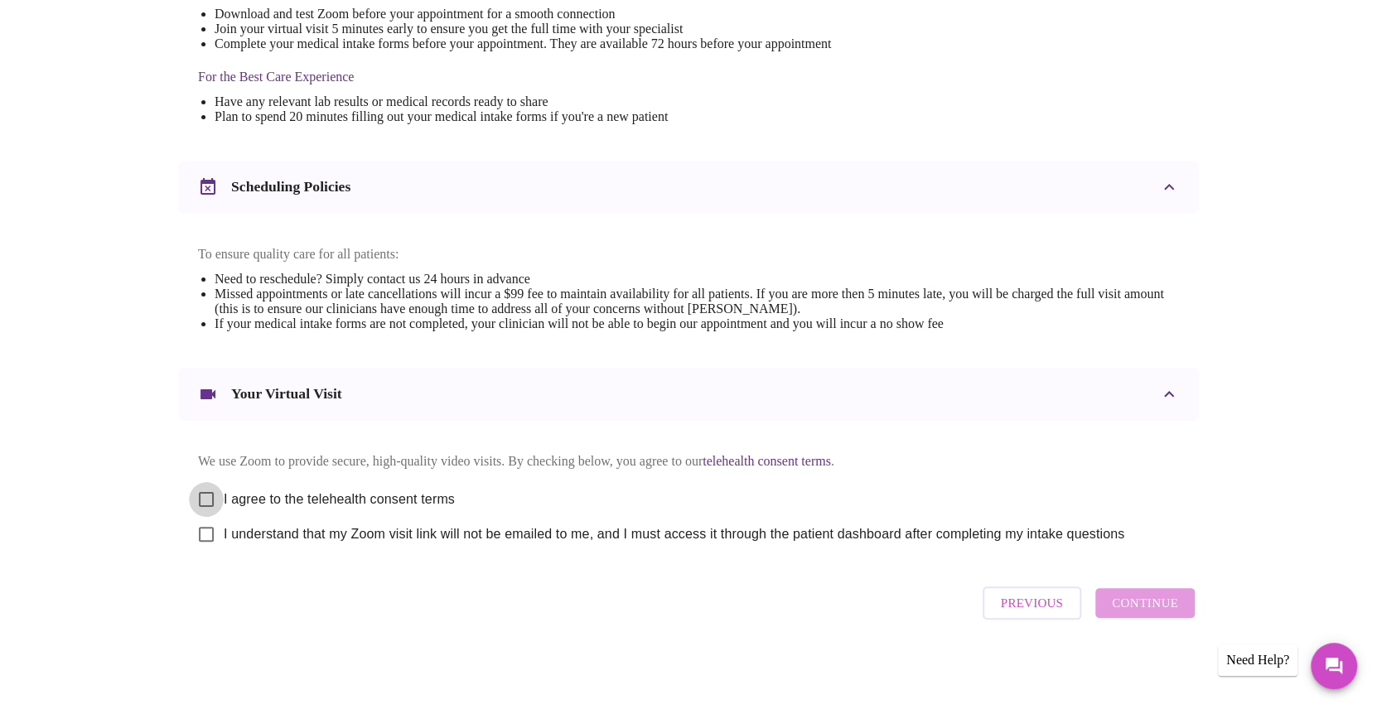
click at [205, 493] on input "I agree to the telehealth consent terms" at bounding box center [206, 499] width 35 height 35
checkbox input "true"
click at [202, 533] on input "I understand that my Zoom visit link will not be emailed to me, and I must acce…" at bounding box center [206, 534] width 35 height 35
checkbox input "true"
click at [1152, 608] on span "Continue" at bounding box center [1145, 603] width 66 height 22
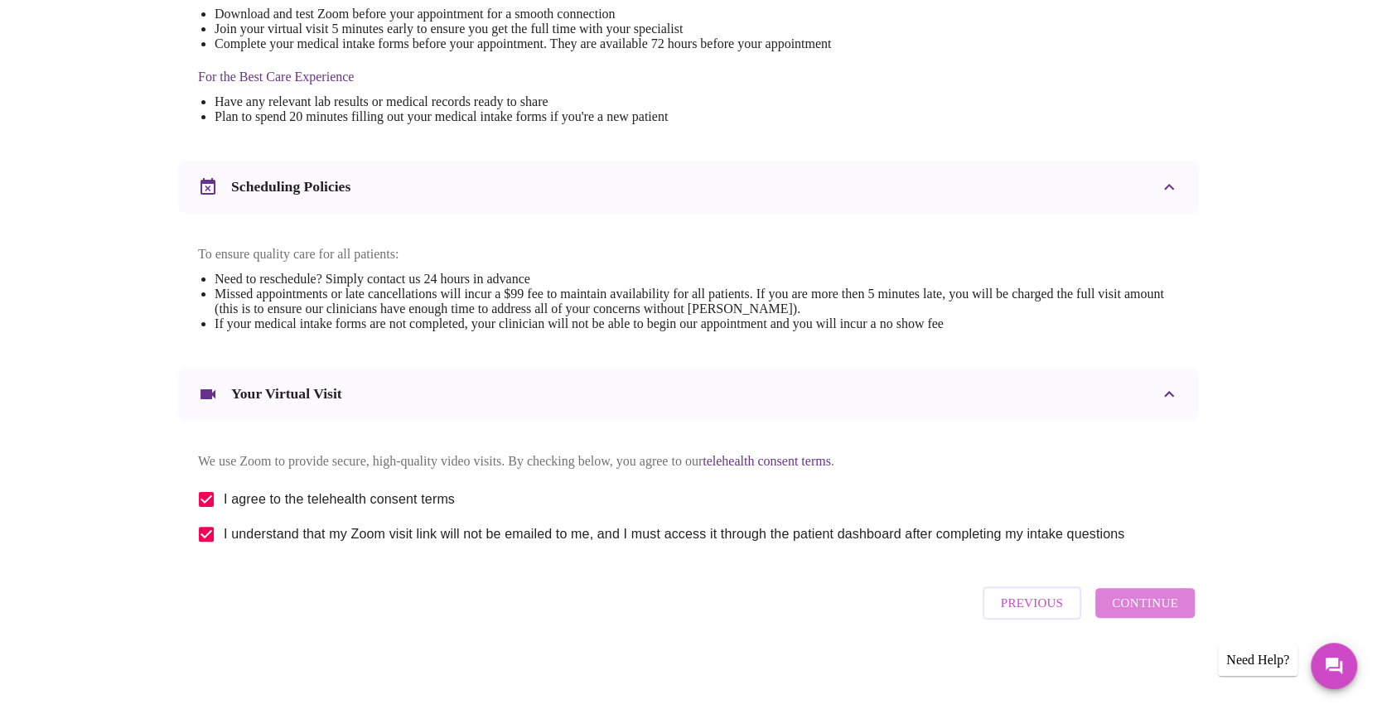
scroll to position [0, 0]
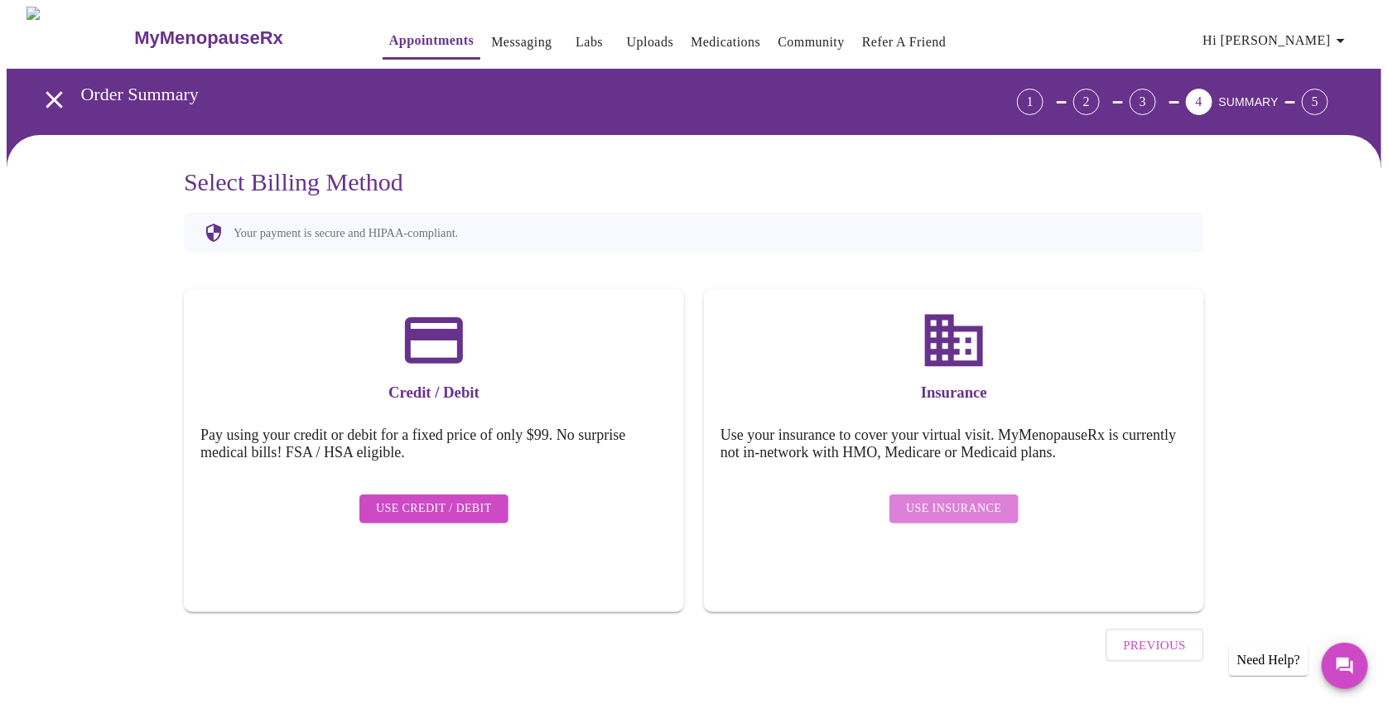
click at [965, 500] on span "Use Insurance" at bounding box center [953, 509] width 95 height 21
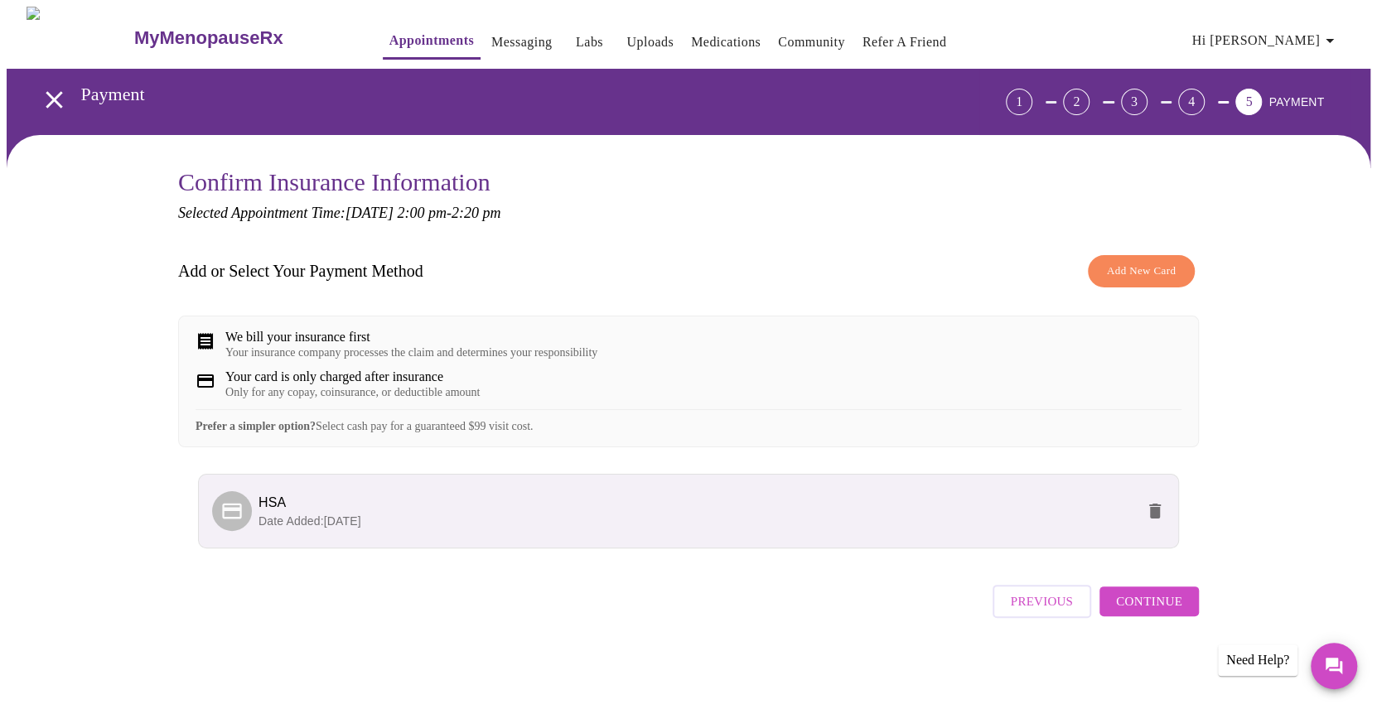
scroll to position [11, 0]
click at [1157, 606] on span "Continue" at bounding box center [1149, 602] width 66 height 22
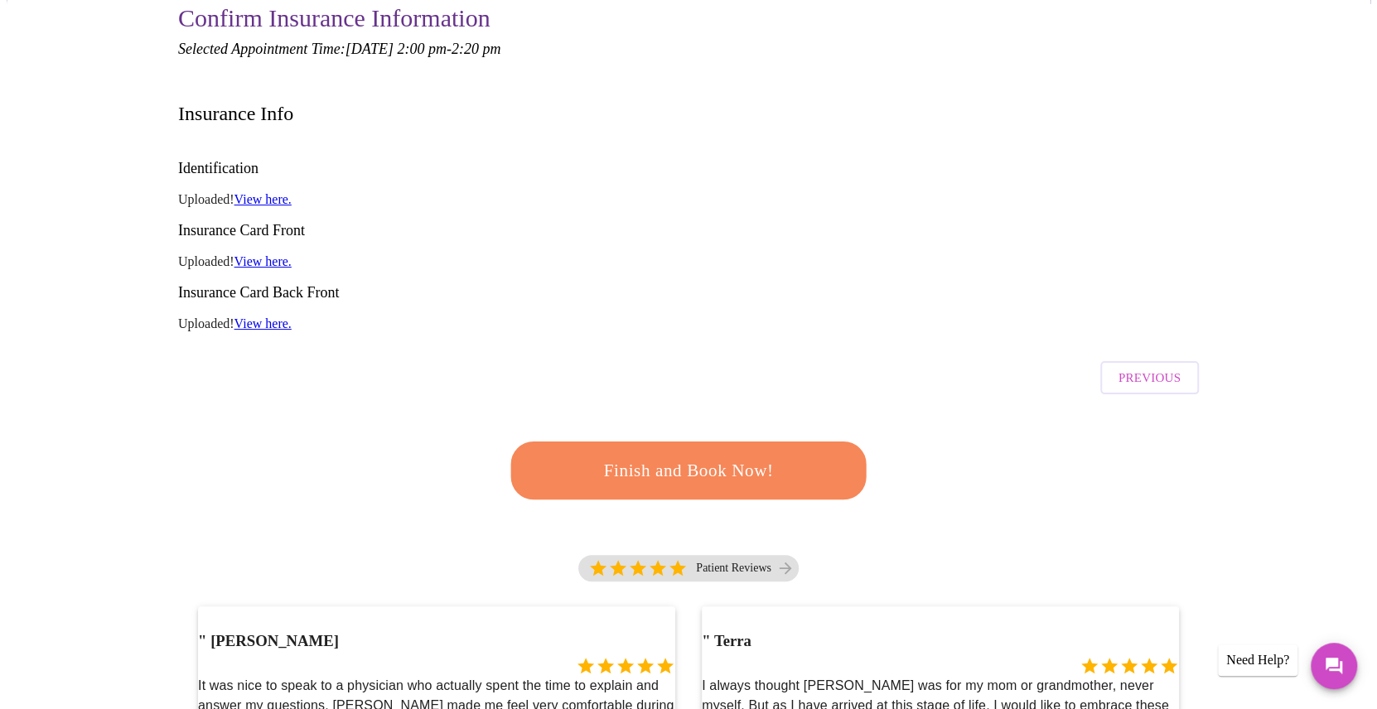
scroll to position [165, 0]
click at [692, 455] on span "Finish and Book Now!" at bounding box center [688, 470] width 307 height 31
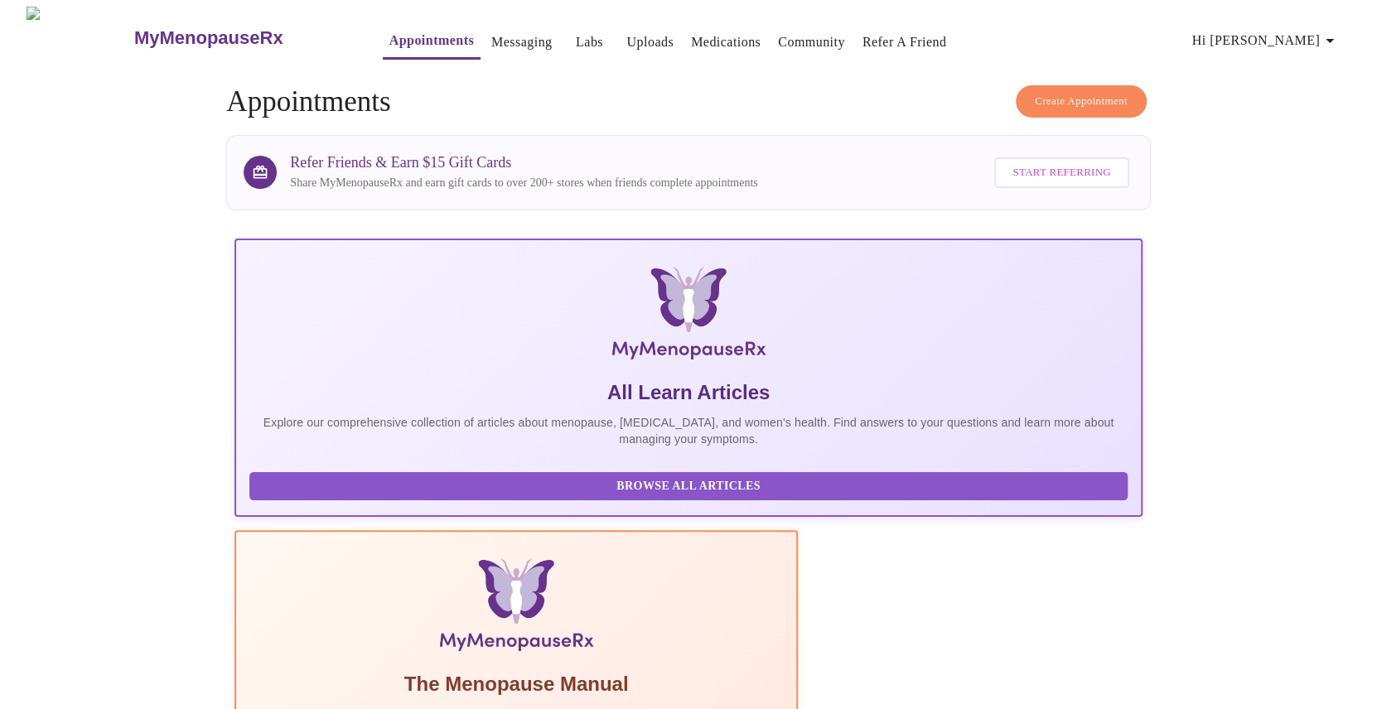
click at [1339, 32] on icon "button" at bounding box center [1329, 41] width 20 height 20
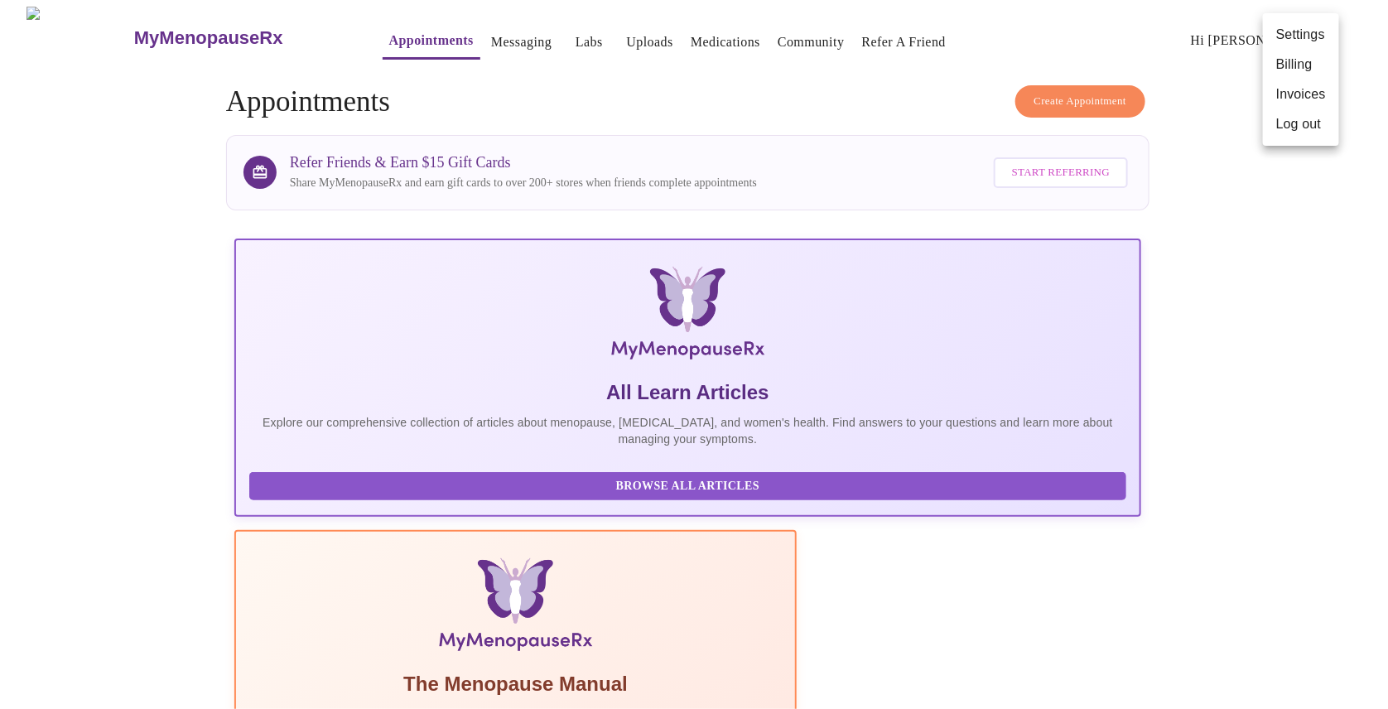
click at [1304, 124] on li "Log out" at bounding box center [1301, 124] width 76 height 30
